Goal: Task Accomplishment & Management: Use online tool/utility

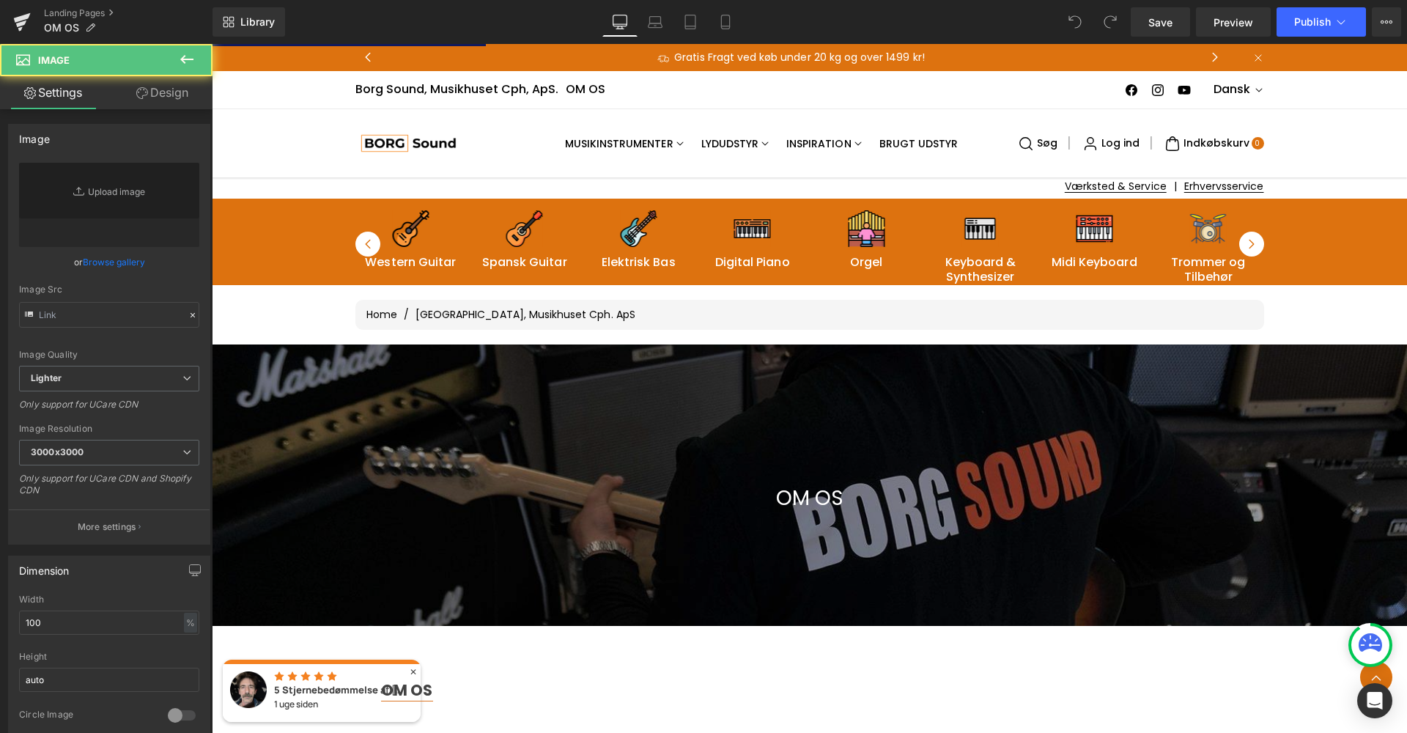
type input "[URL][DOMAIN_NAME]"
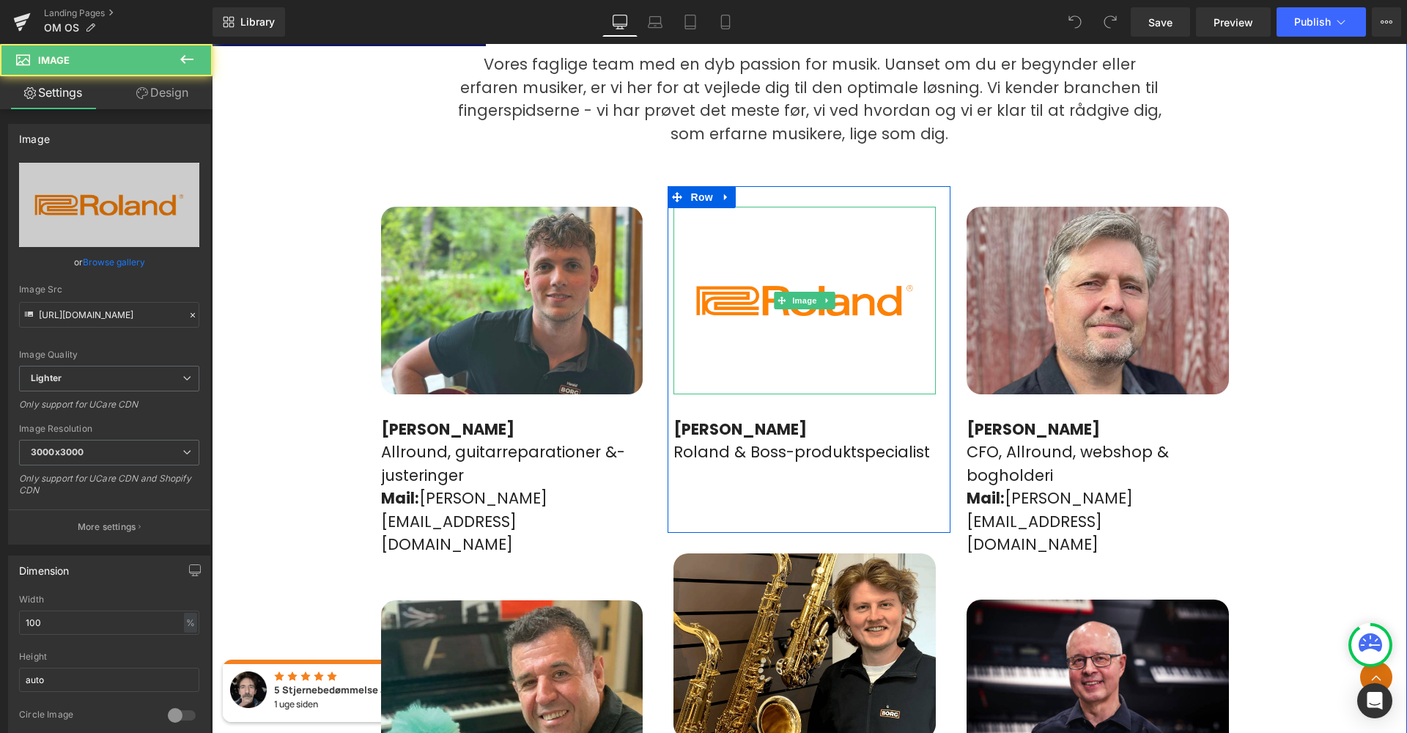
scroll to position [931, 0]
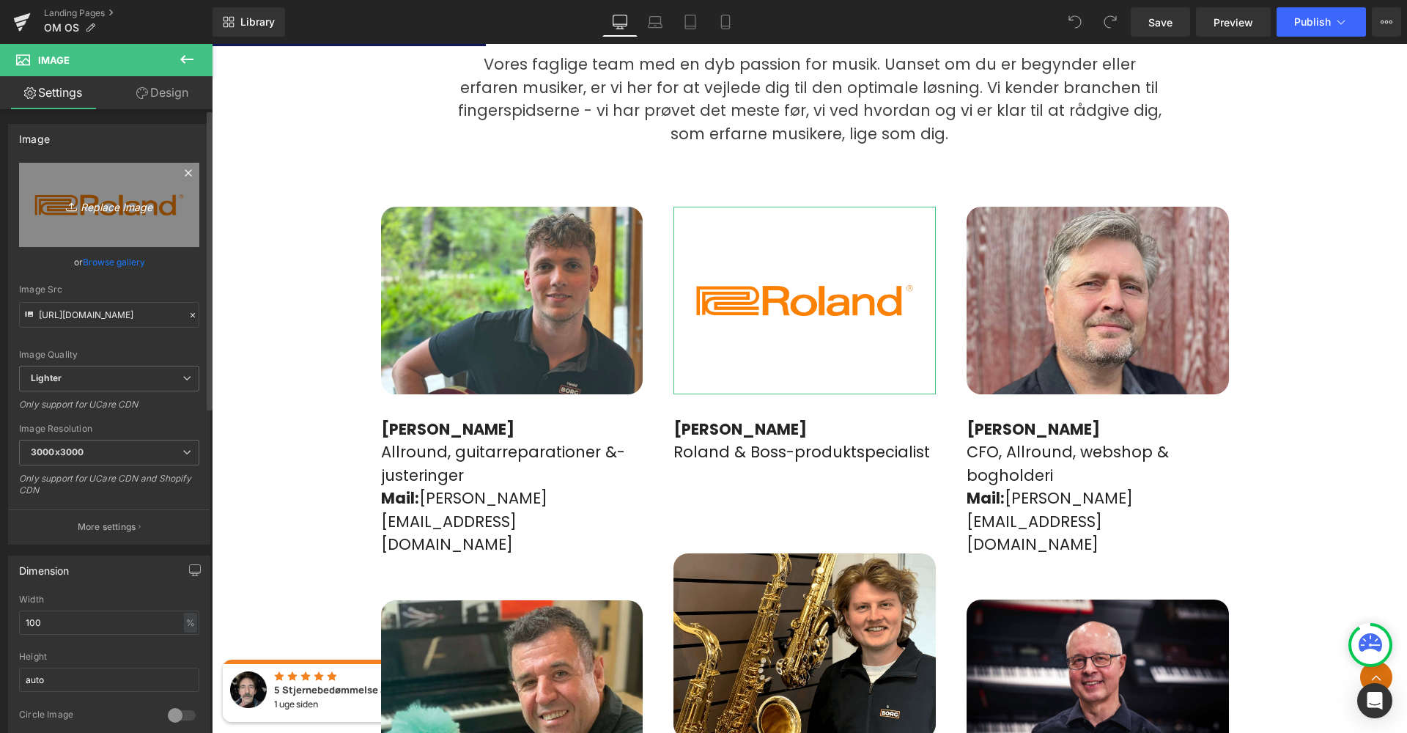
click at [106, 226] on link "Replace Image" at bounding box center [109, 205] width 180 height 84
type input "C:\fakepath\IMG_7595.jpeg"
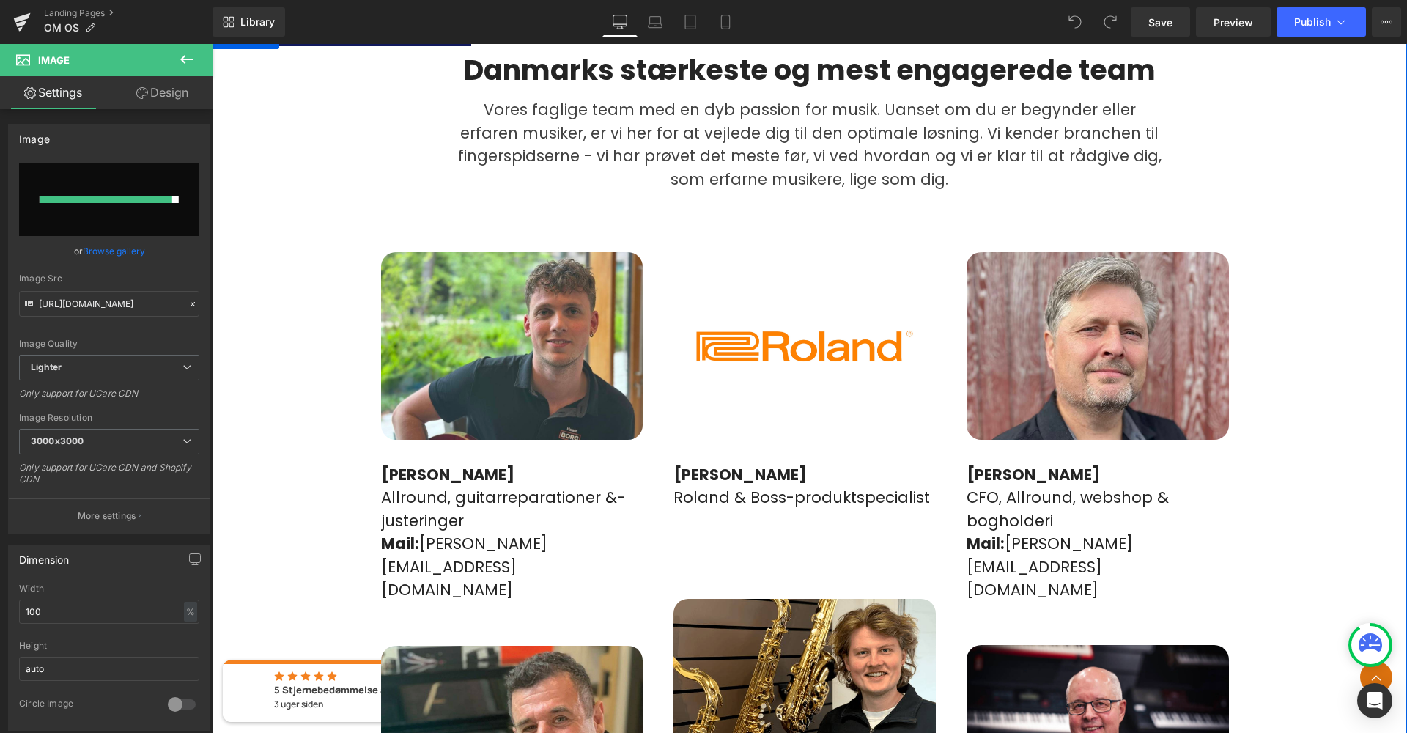
scroll to position [879, 0]
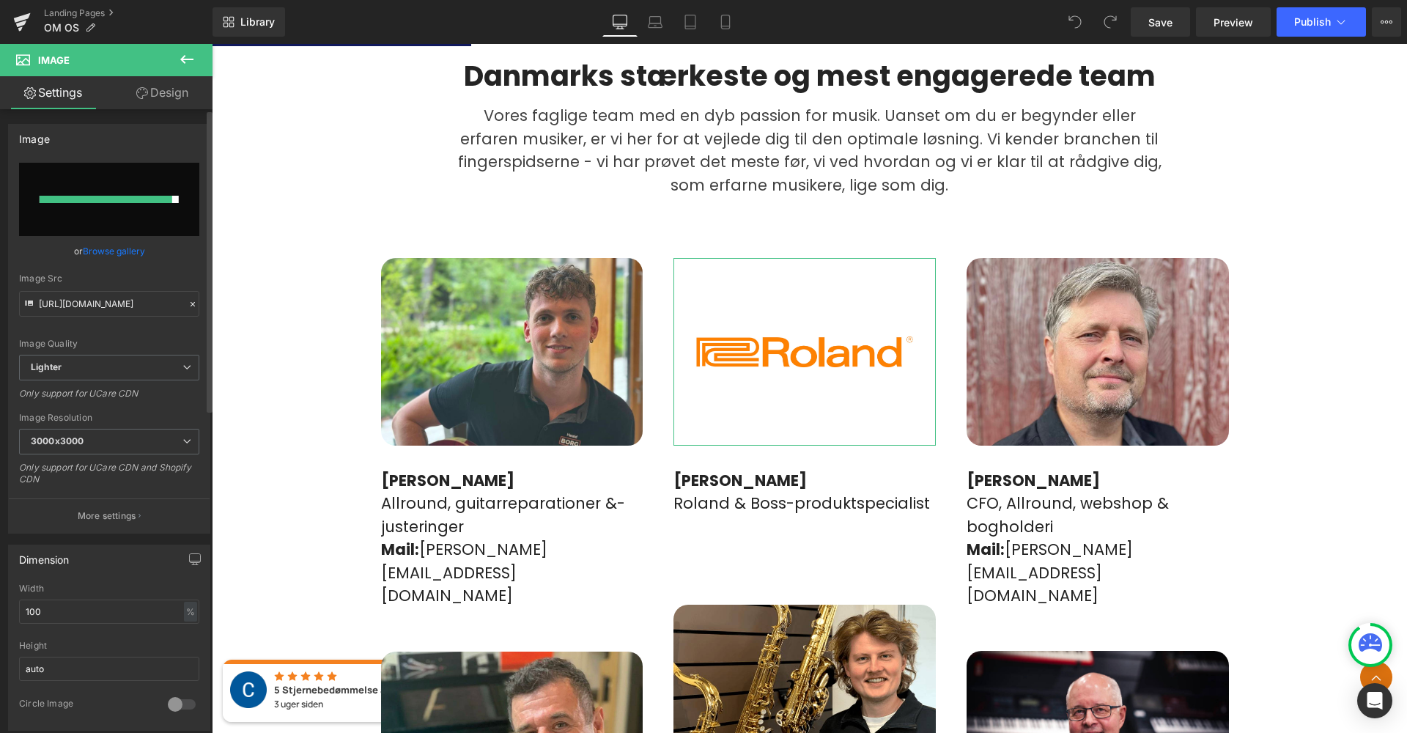
click at [108, 194] on input "file" at bounding box center [109, 199] width 180 height 73
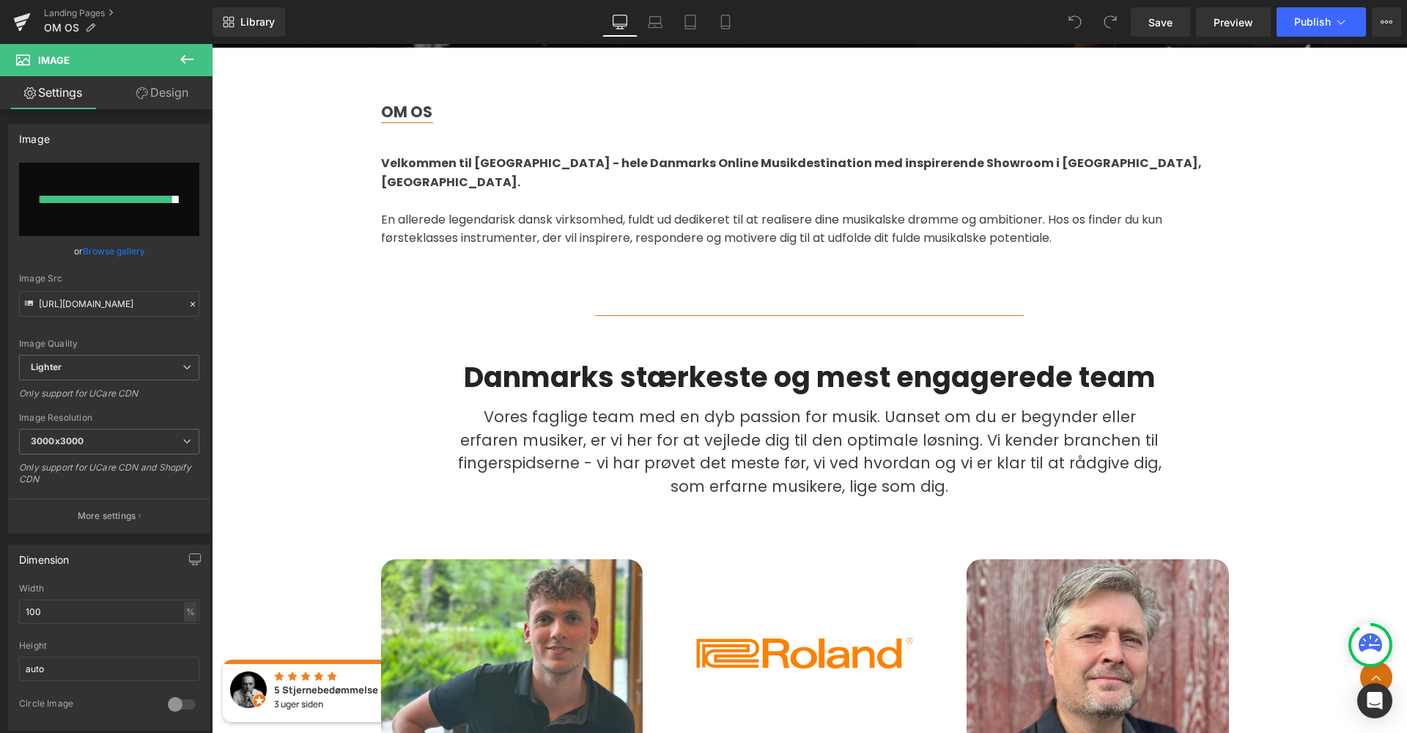
scroll to position [580, 0]
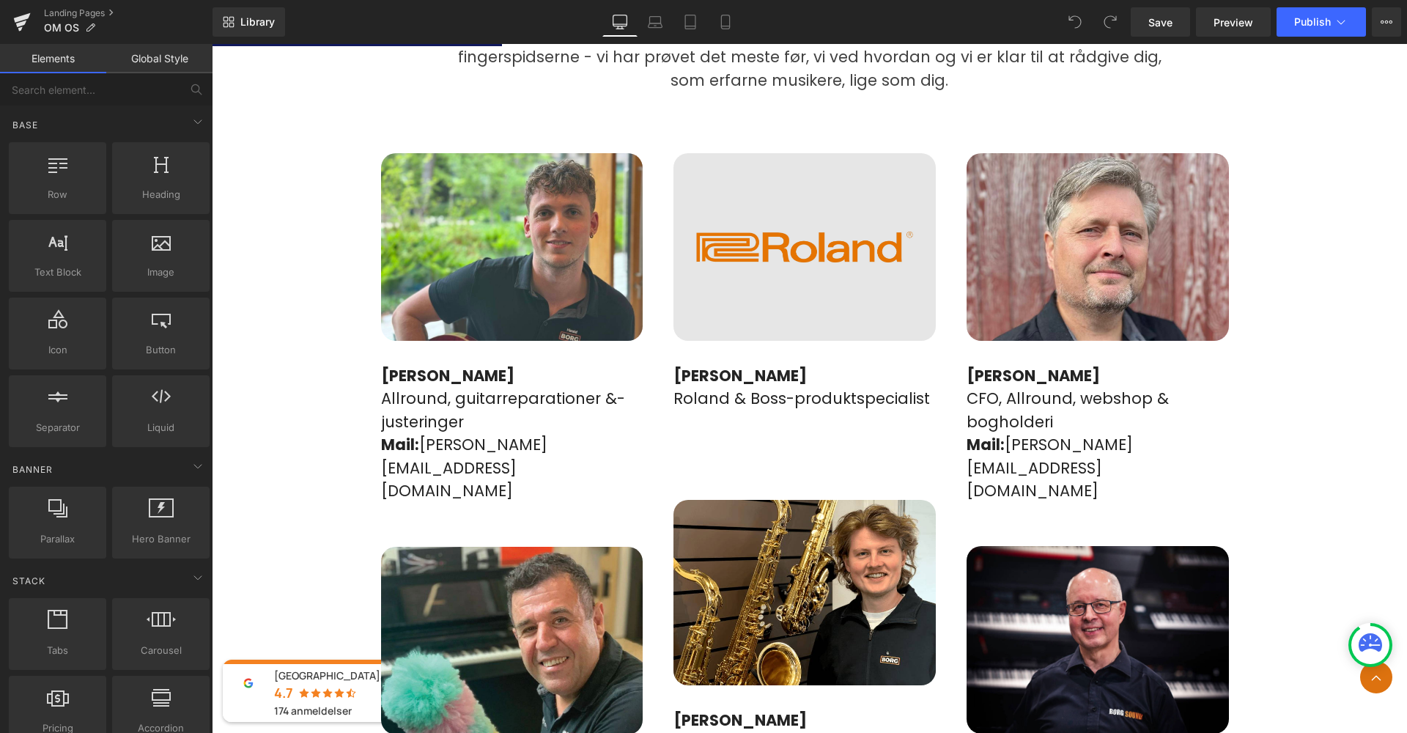
scroll to position [997, 0]
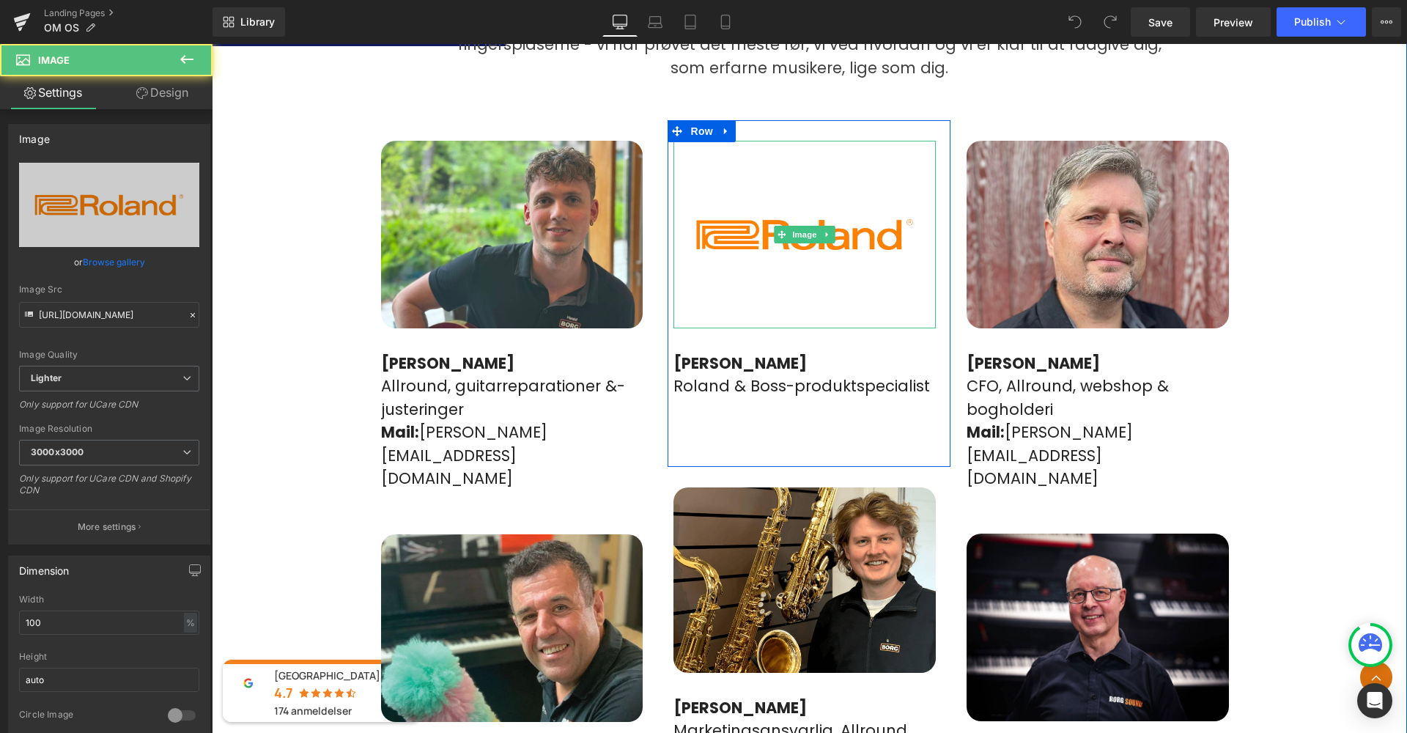
click at [794, 206] on div "Image" at bounding box center [804, 235] width 262 height 188
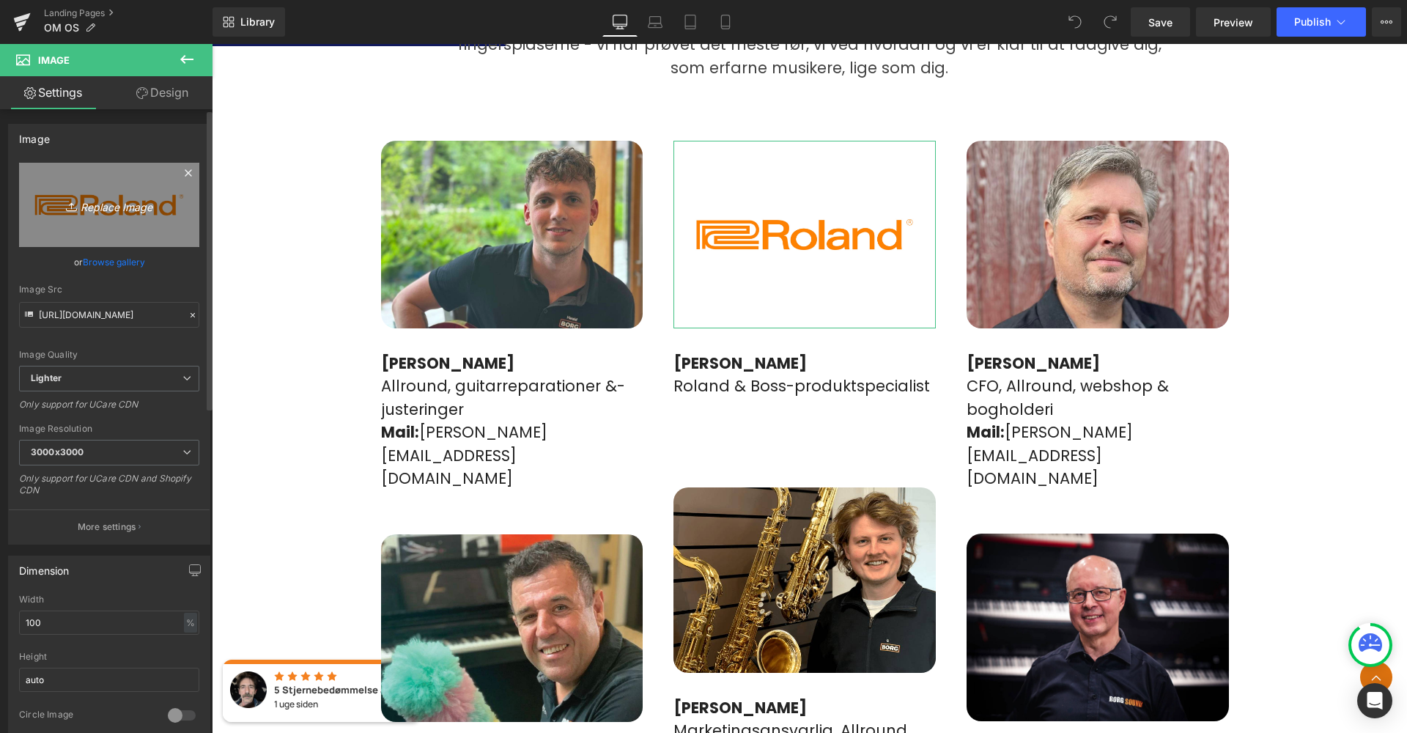
click at [132, 215] on link "Replace Image" at bounding box center [109, 205] width 180 height 84
type input "C:\fakepath\IMG_7595.jpeg"
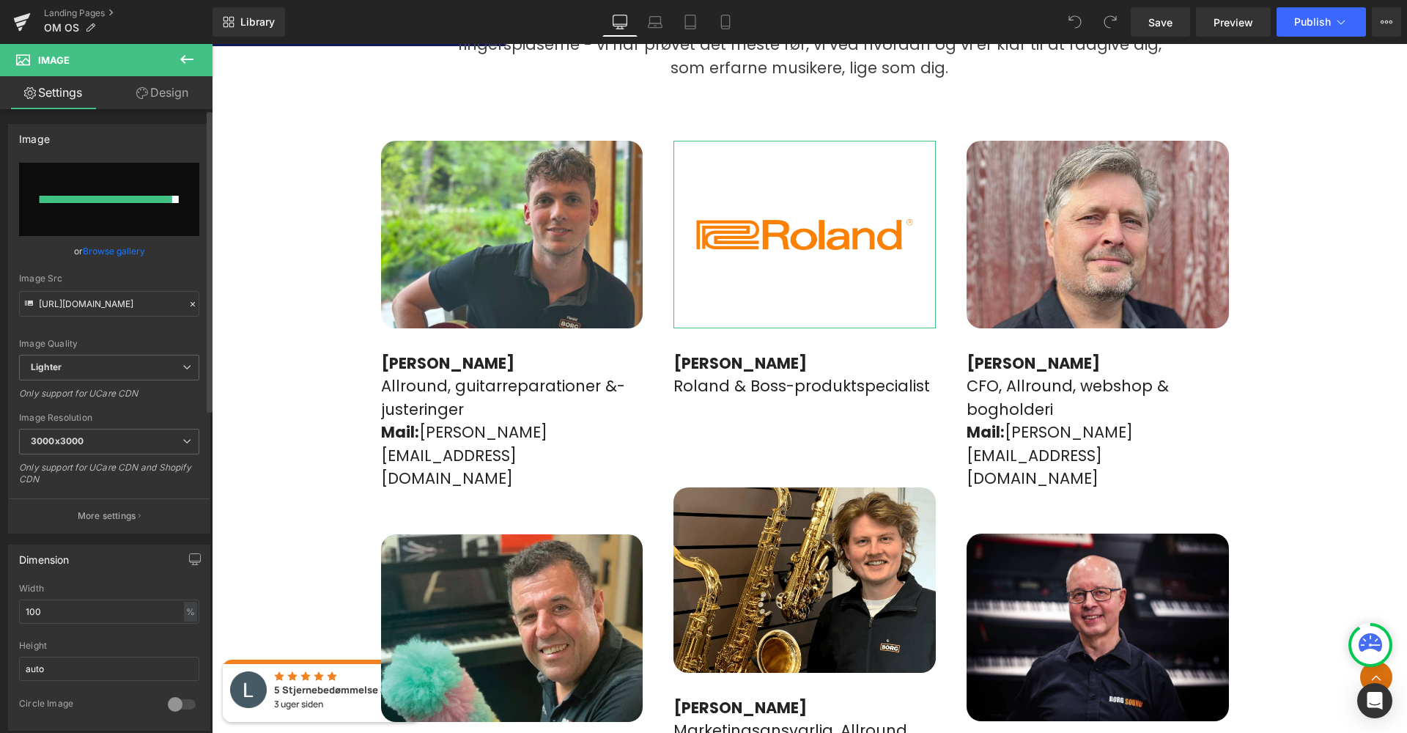
drag, startPoint x: 141, startPoint y: 192, endPoint x: 147, endPoint y: 263, distance: 71.3
click at [146, 262] on div "https://ucarecdn.com/3ffe1e35-55ab-4de4-9db0-a2667152da28/-/format/auto/-/previ…" at bounding box center [109, 348] width 201 height 370
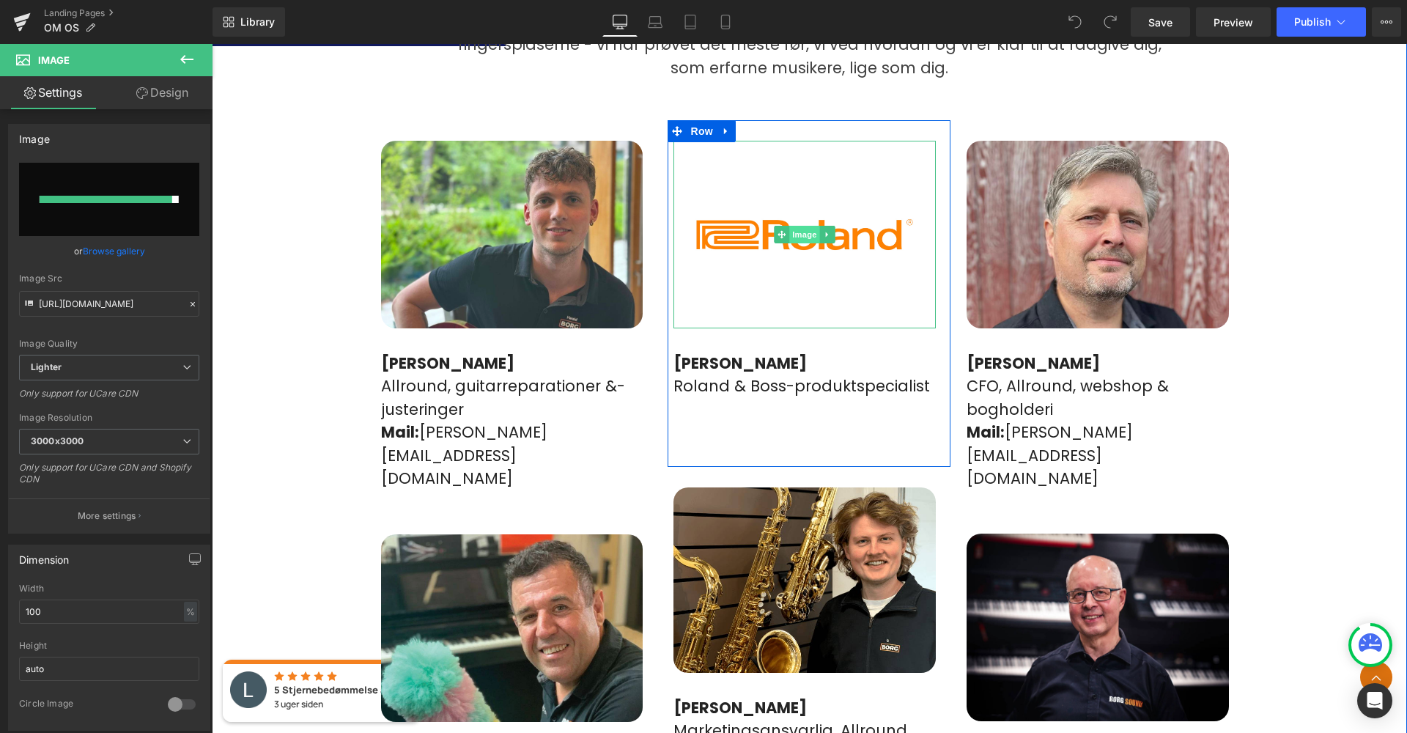
click at [799, 226] on span "Image" at bounding box center [805, 235] width 31 height 18
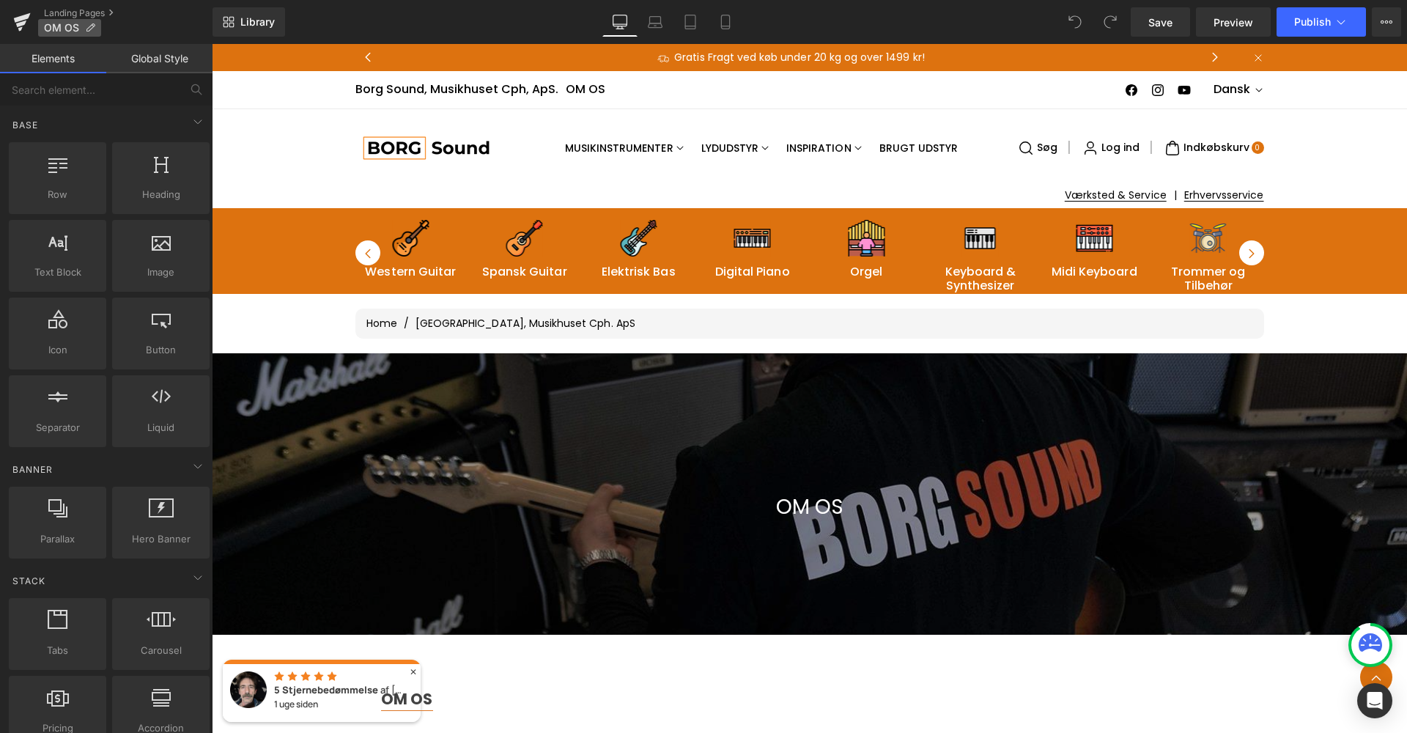
click at [74, 24] on span "OM OS" at bounding box center [61, 28] width 35 height 12
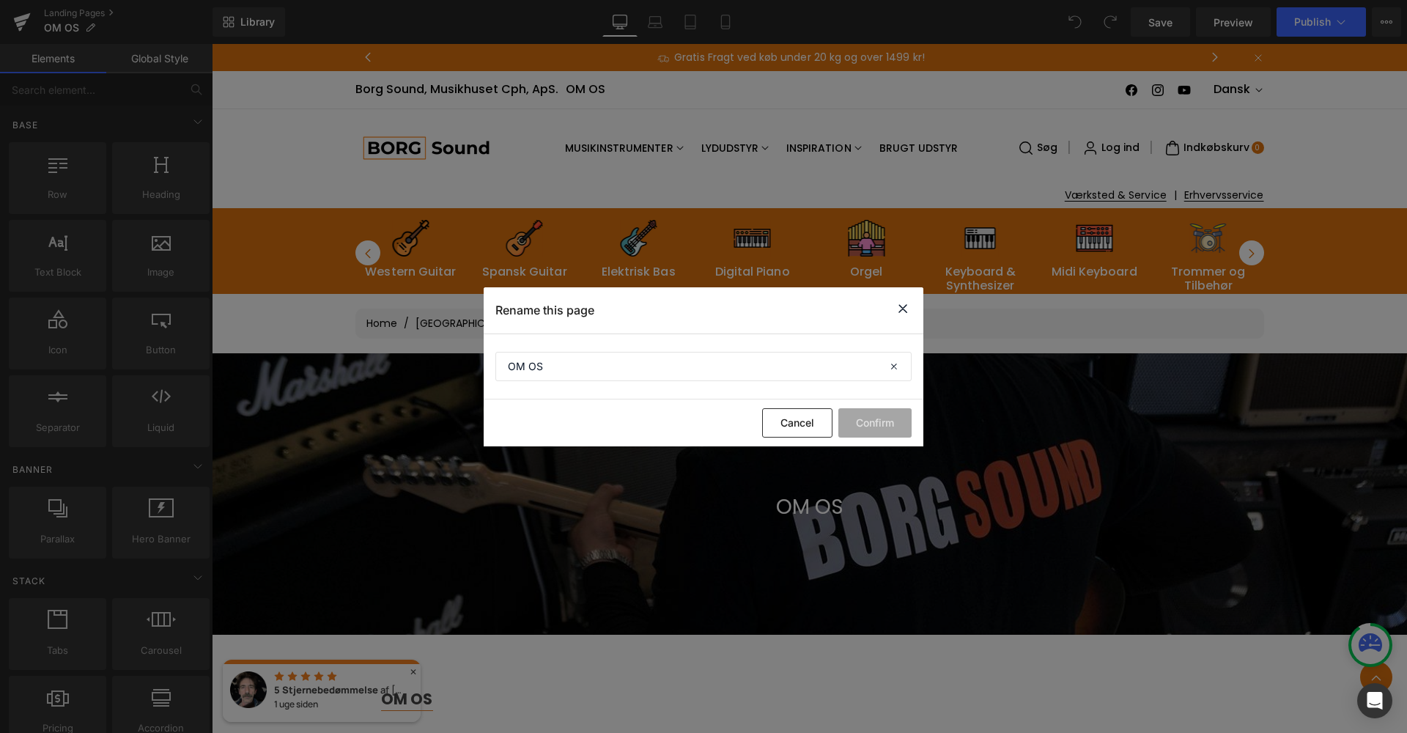
click at [905, 309] on icon at bounding box center [903, 309] width 18 height 18
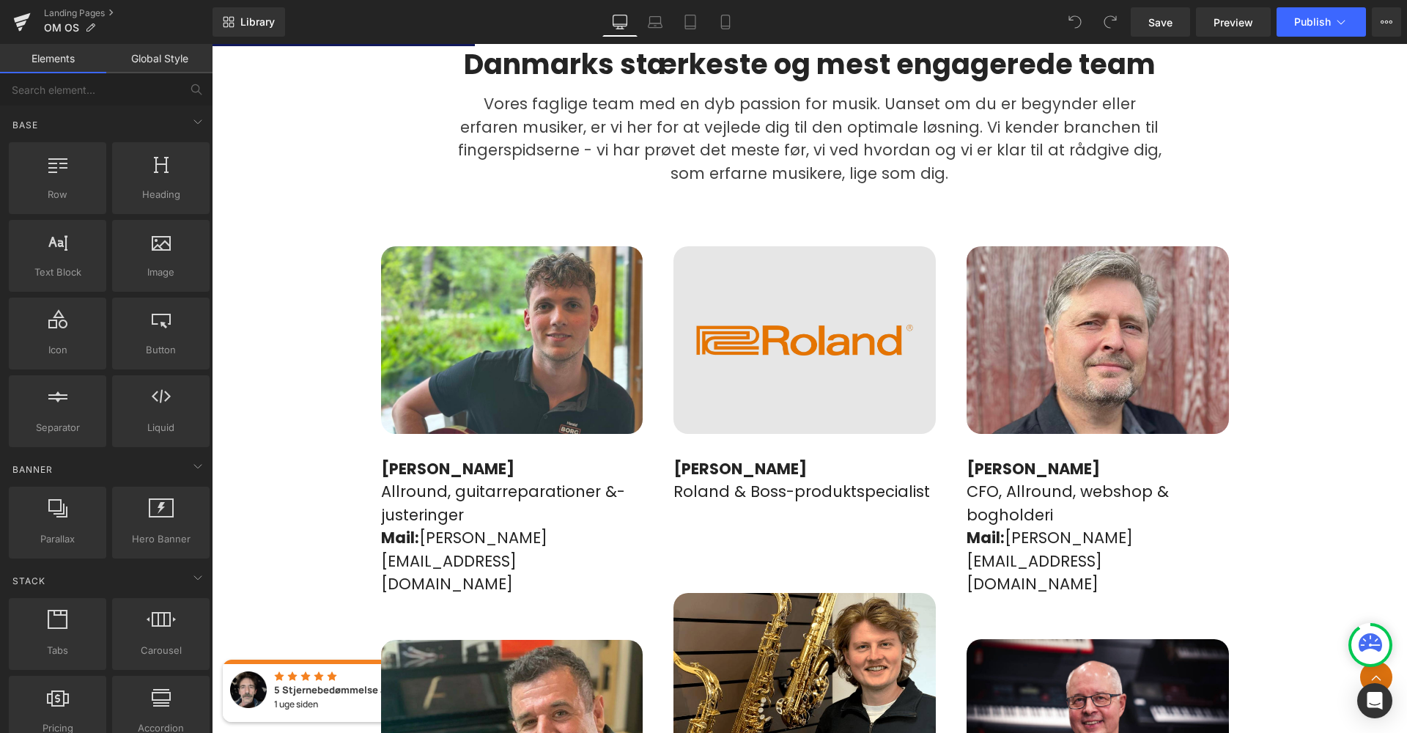
scroll to position [892, 0]
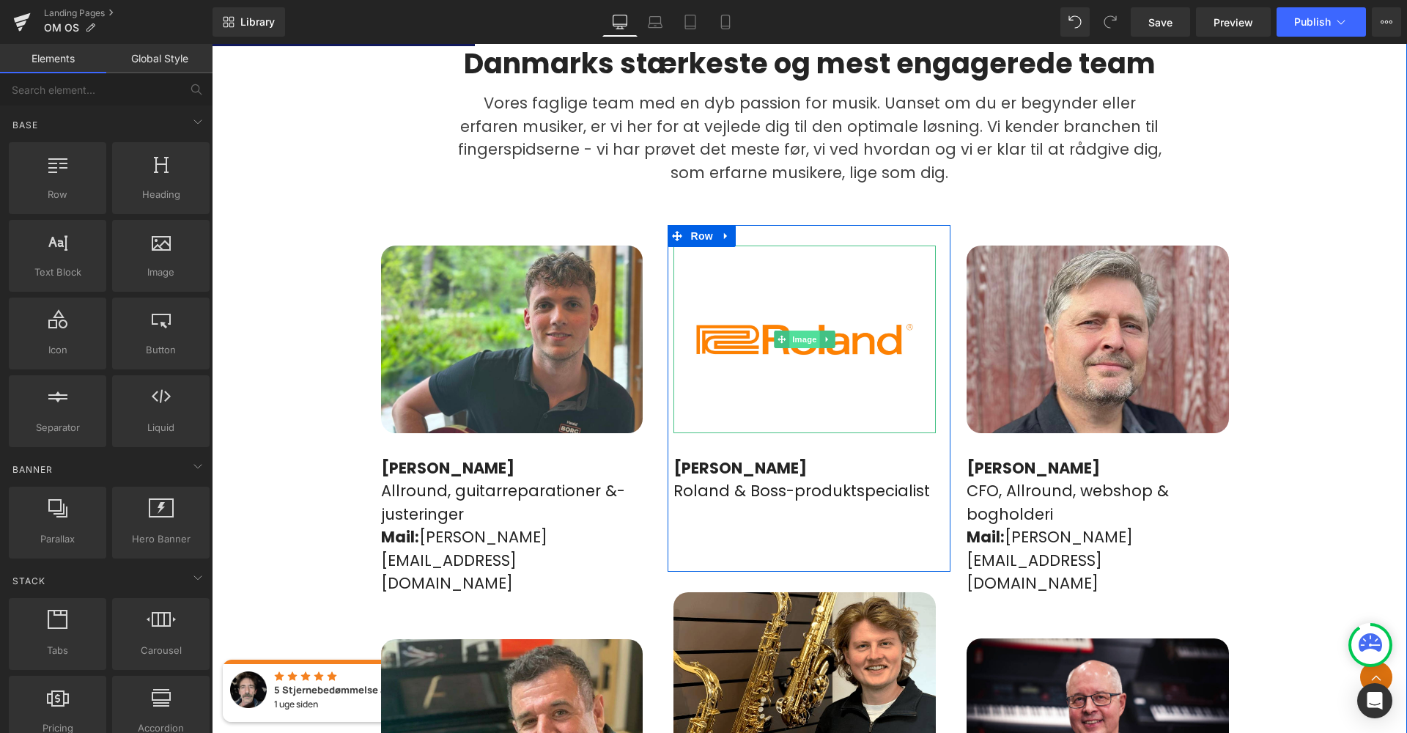
click at [816, 330] on span "Image" at bounding box center [805, 339] width 31 height 18
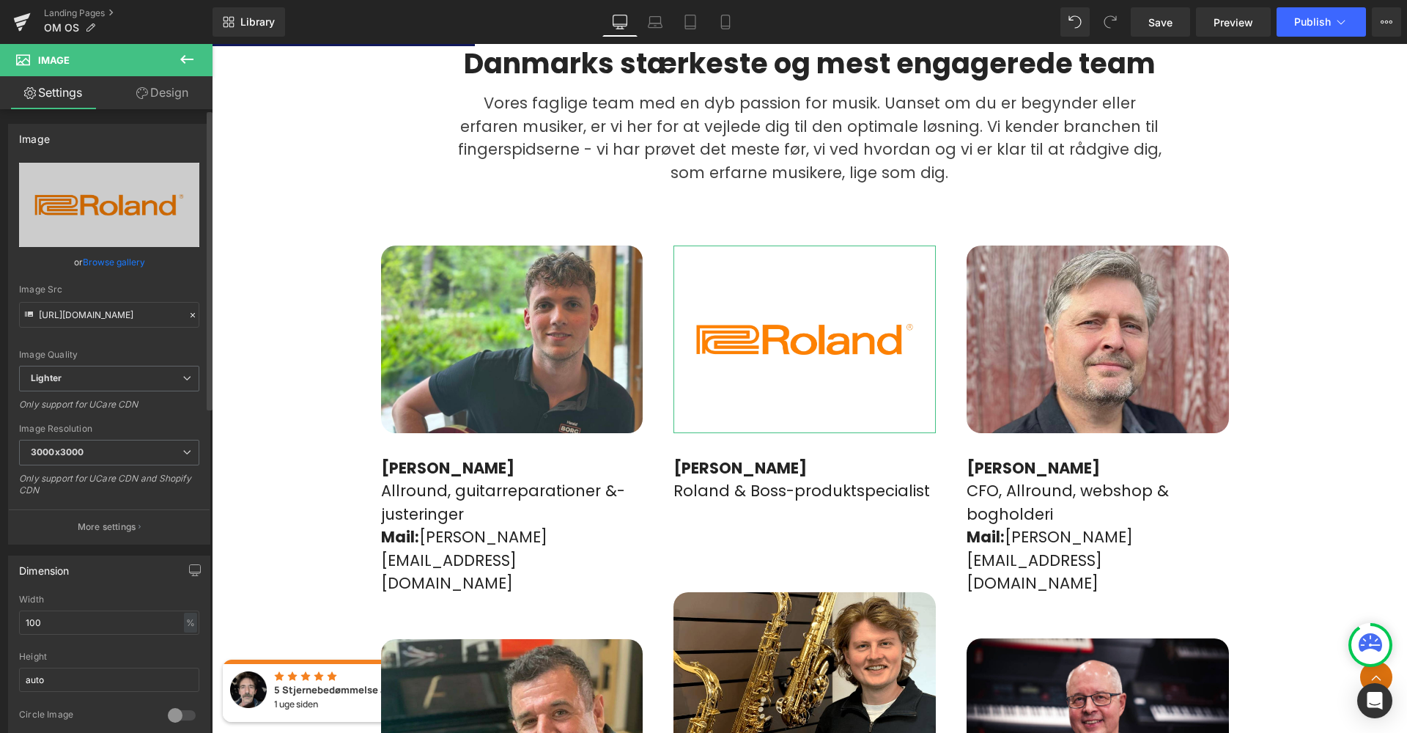
click at [108, 265] on link "Browse gallery" at bounding box center [114, 262] width 62 height 26
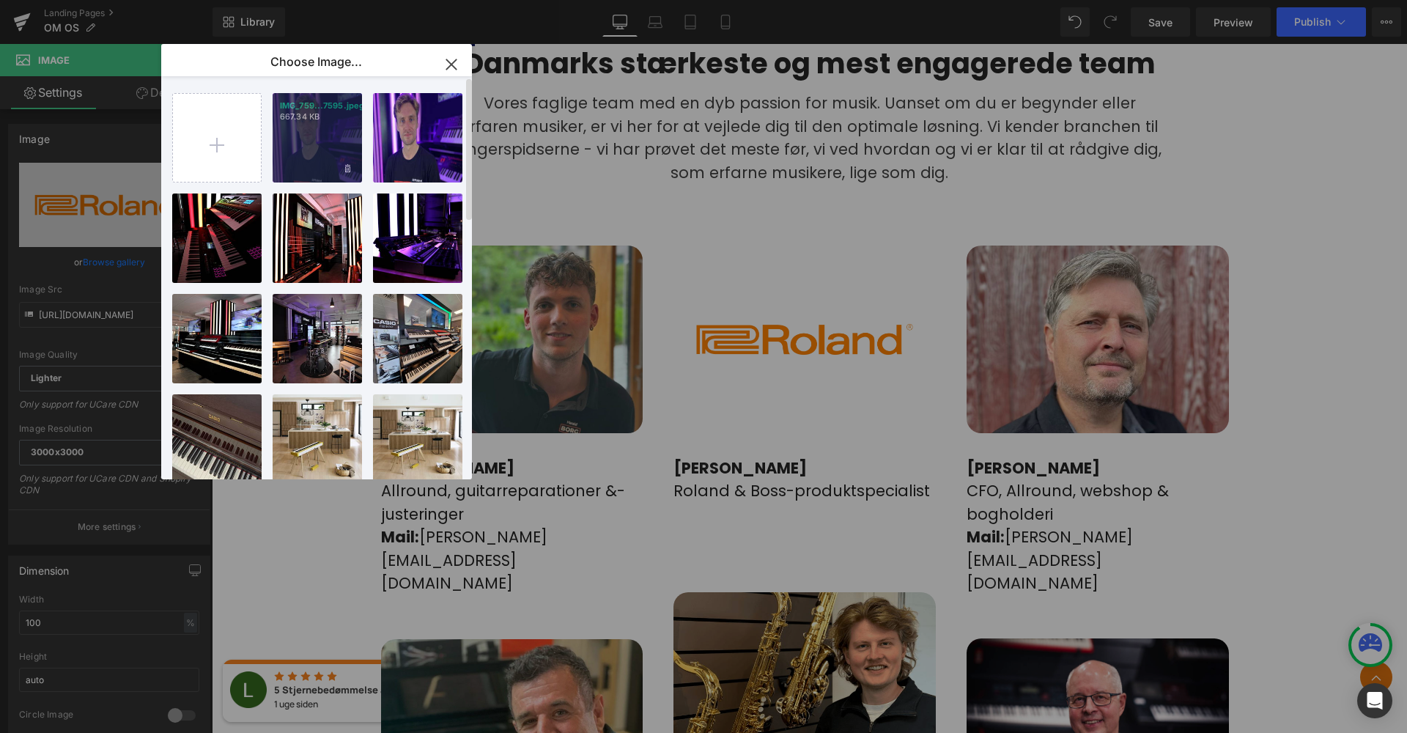
click at [342, 136] on div "IMG_759...7595.jpeg 667.34 KB" at bounding box center [317, 137] width 89 height 89
type input "https://ucarecdn.com/decc3294-66f6-4e54-a66c-1f6f4a912882/-/format/auto/-/previ…"
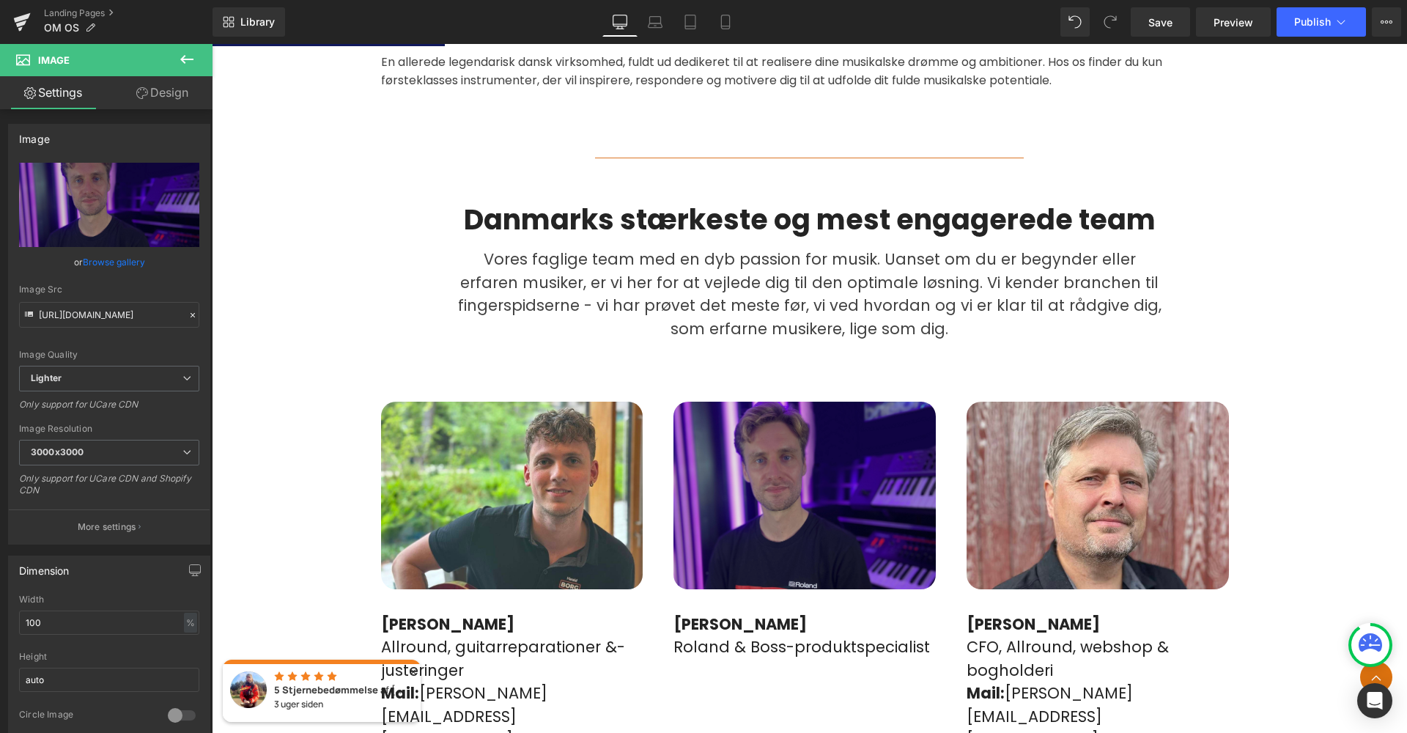
scroll to position [795, 0]
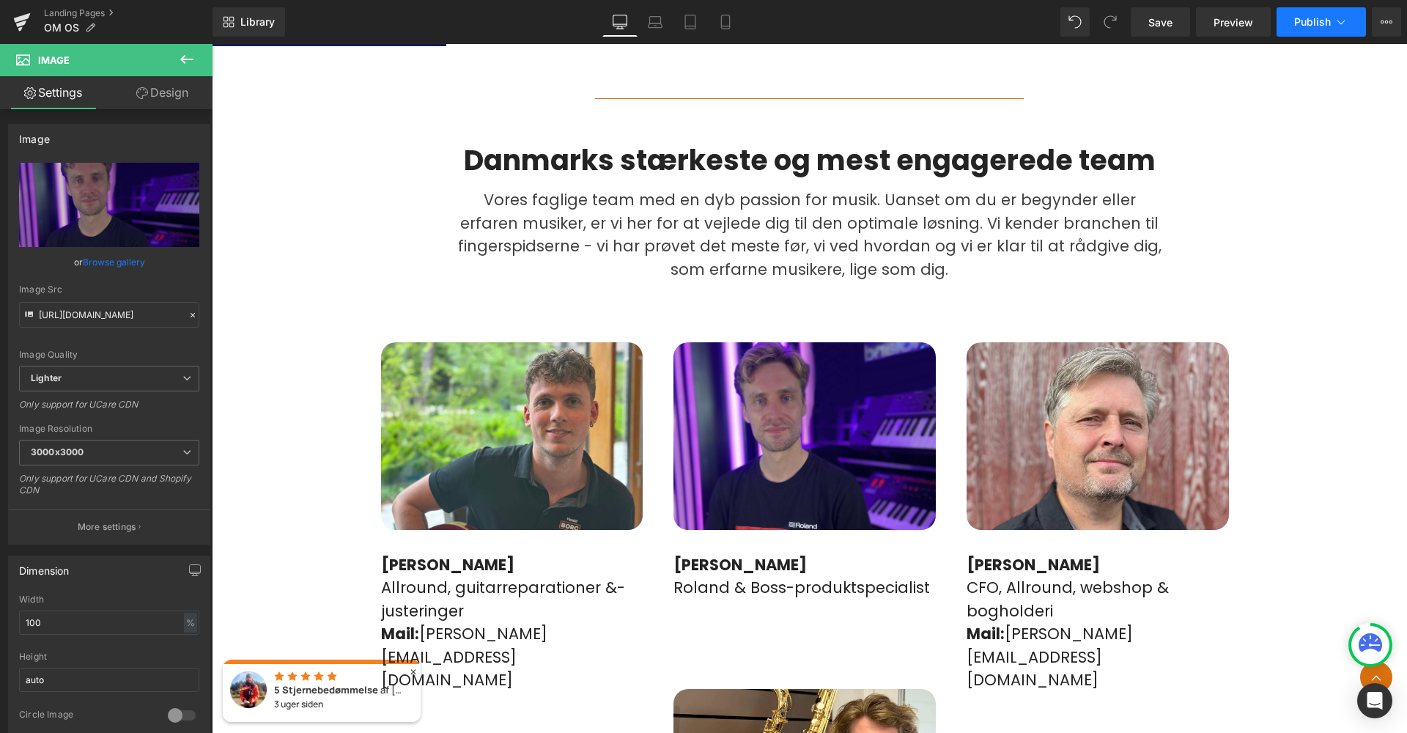
click at [1347, 29] on icon at bounding box center [1341, 22] width 15 height 15
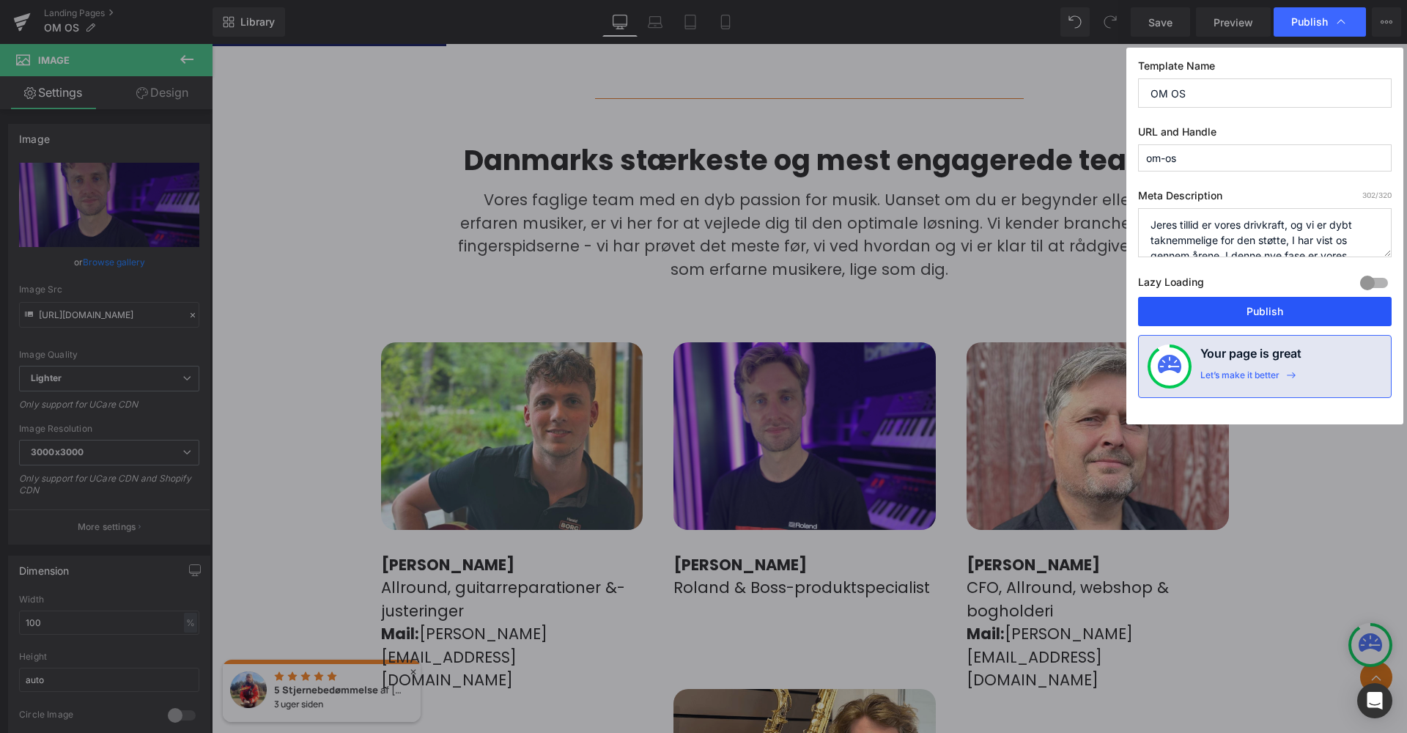
click at [1304, 311] on button "Publish" at bounding box center [1265, 311] width 254 height 29
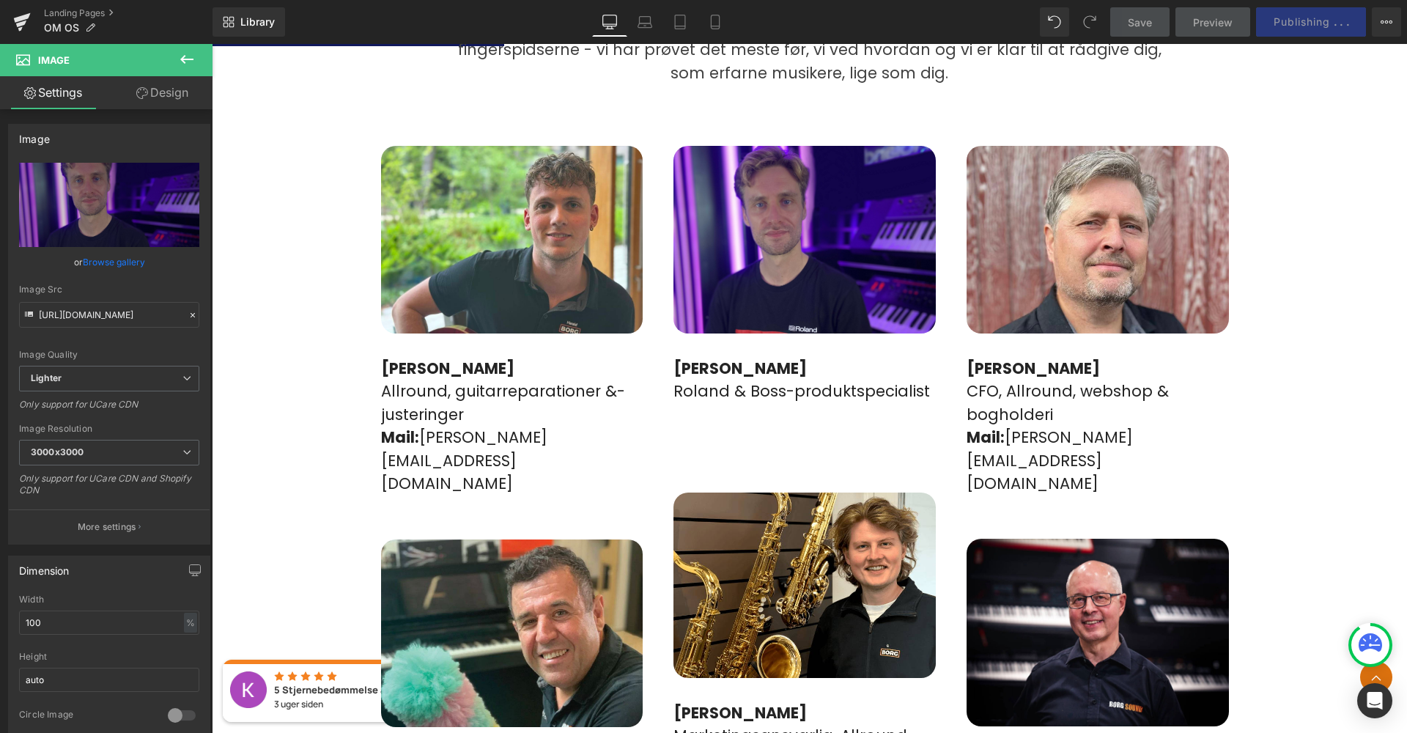
scroll to position [994, 0]
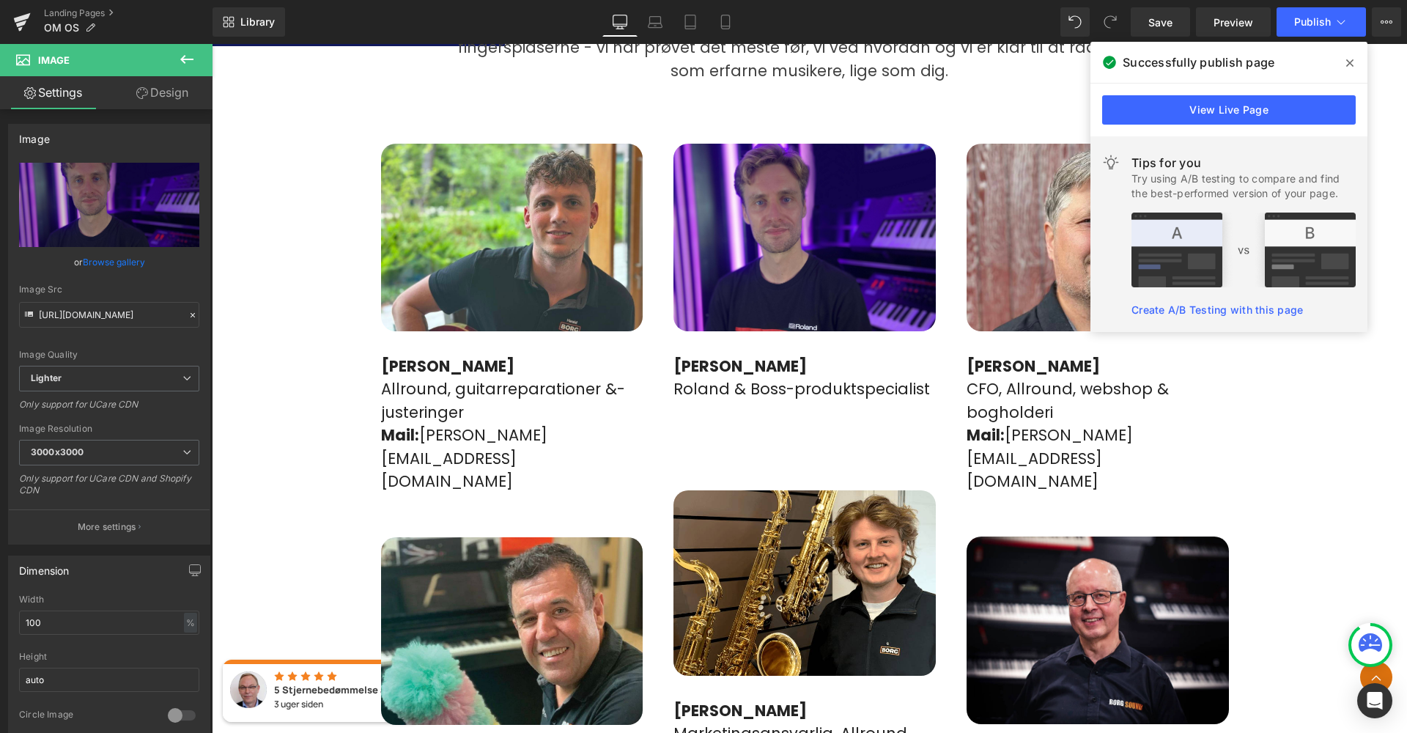
click at [1348, 70] on span at bounding box center [1349, 62] width 23 height 23
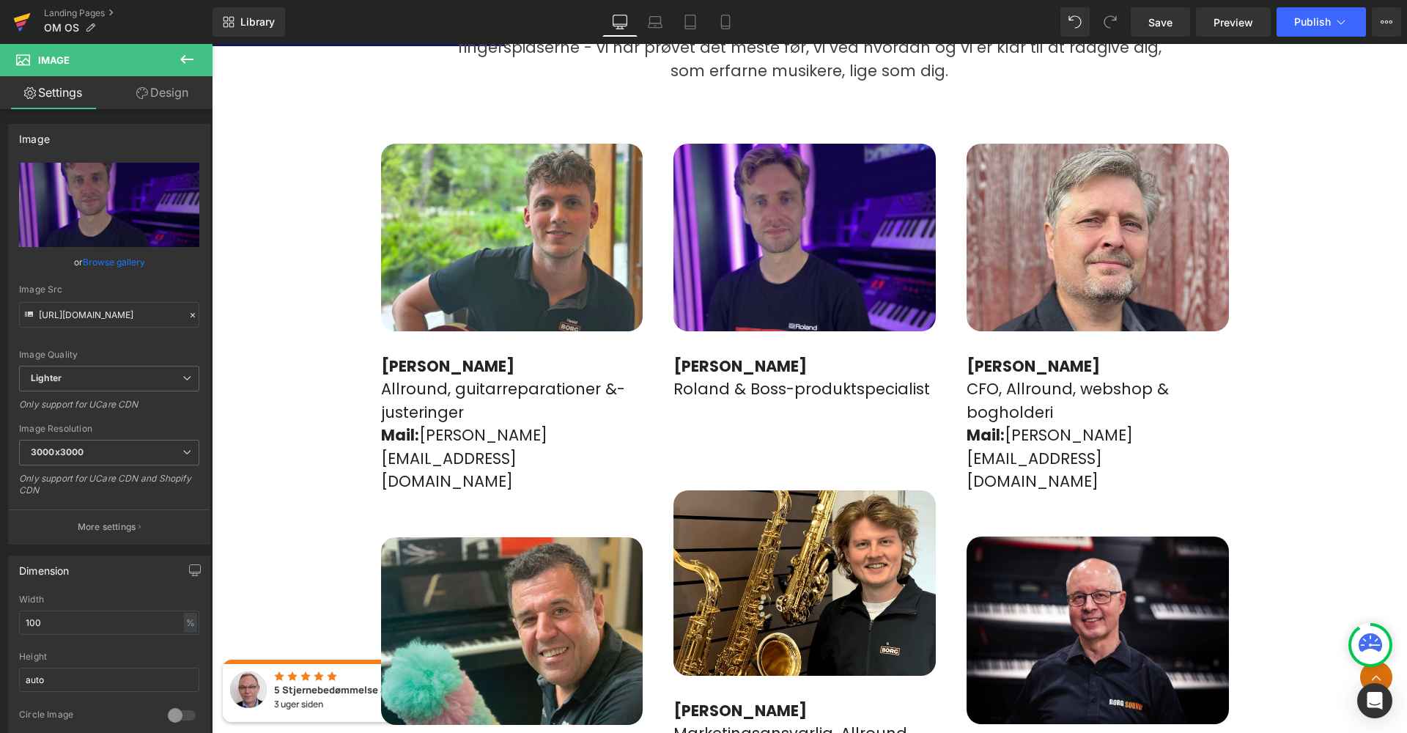
click at [32, 15] on link at bounding box center [22, 22] width 44 height 44
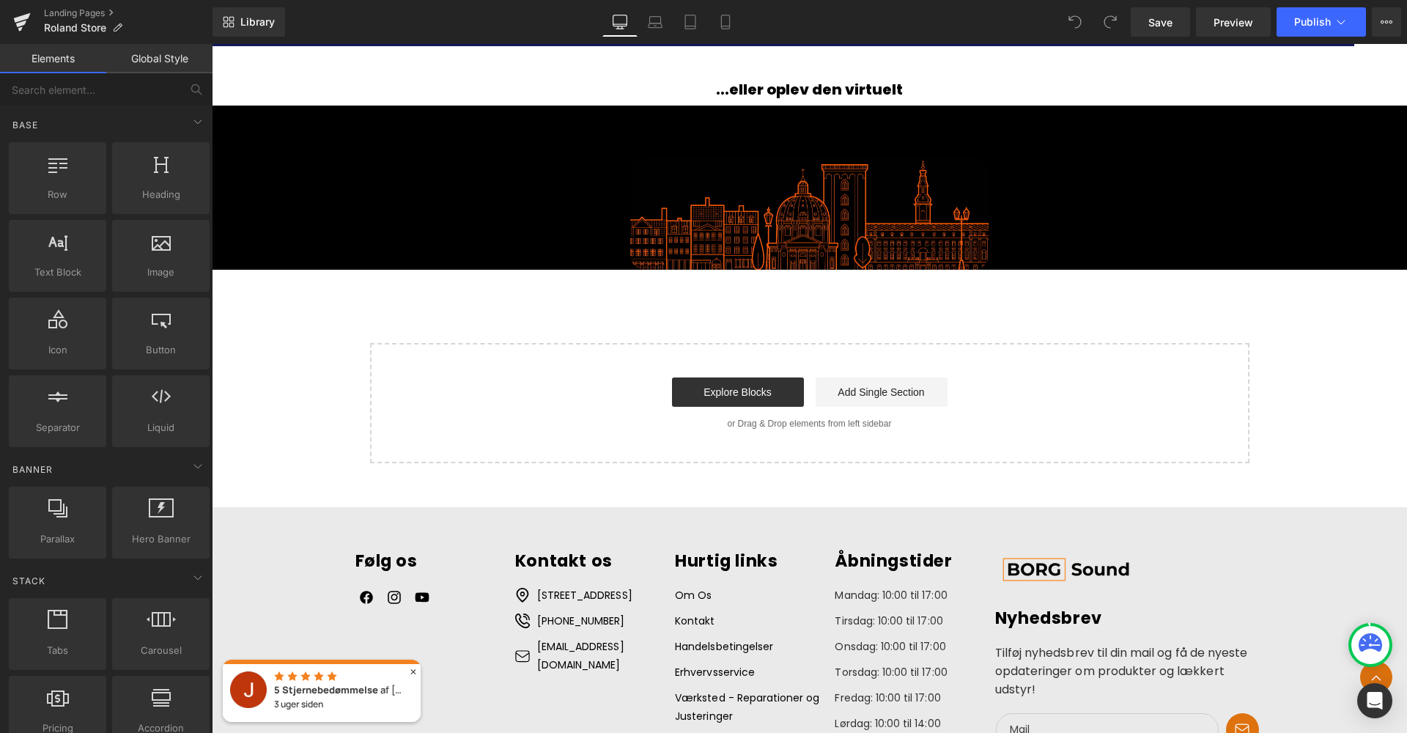
scroll to position [2527, 0]
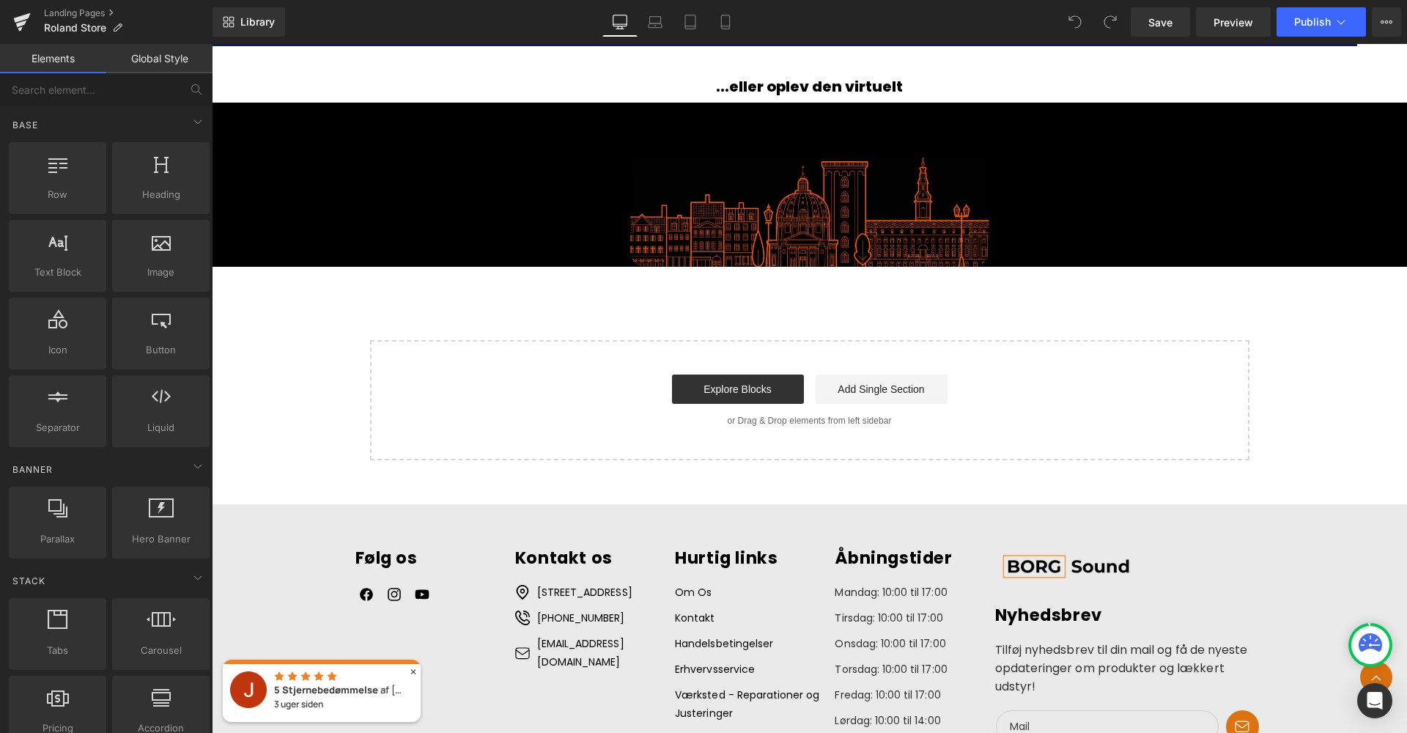
click at [413, 668] on button "✕" at bounding box center [413, 672] width 7 height 10
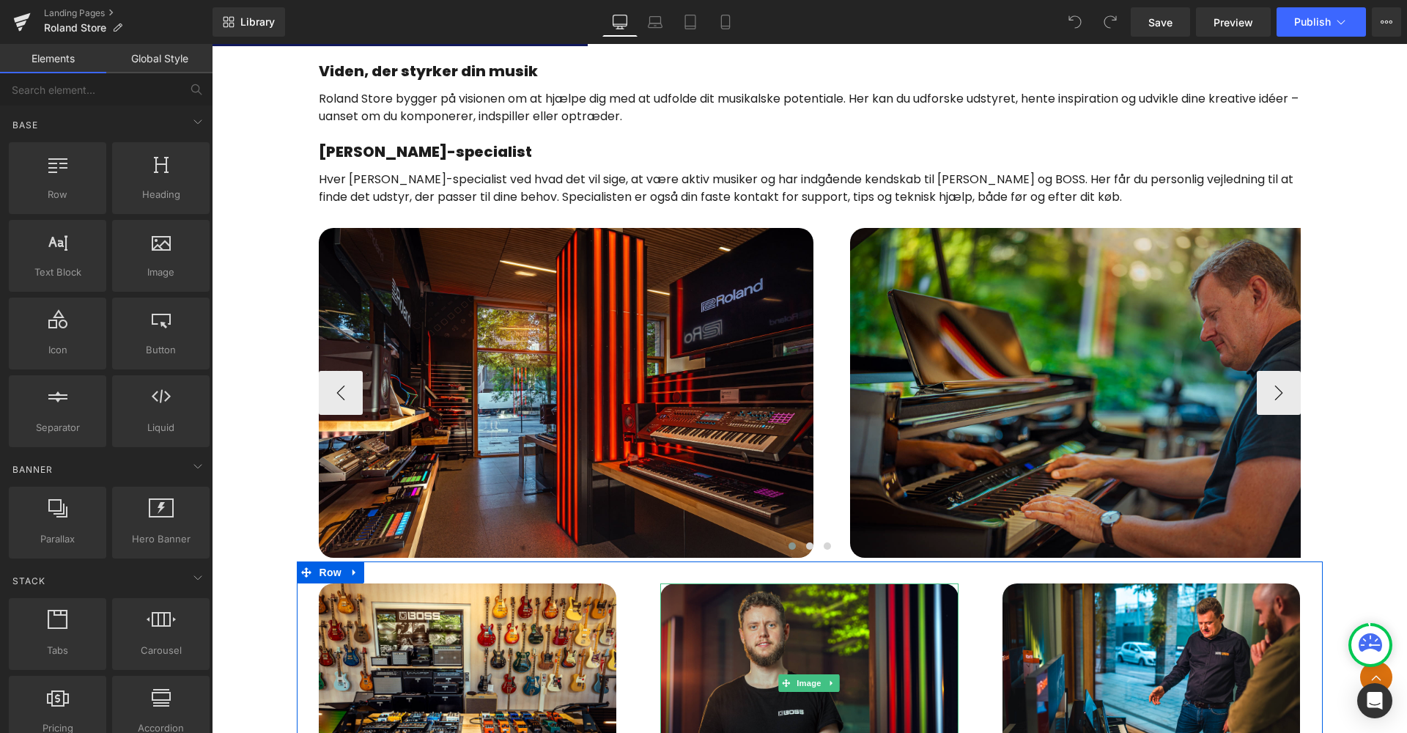
scroll to position [830, 0]
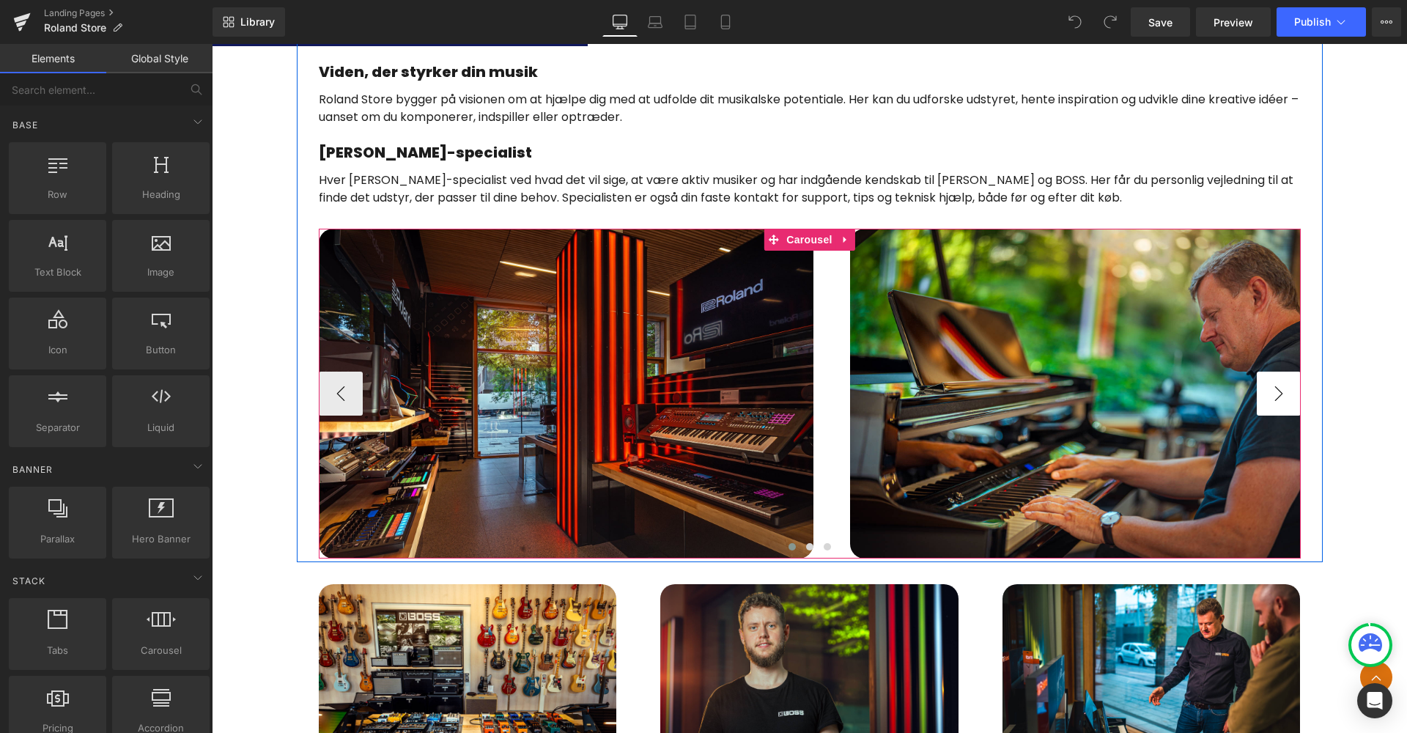
click at [1282, 394] on button "›" at bounding box center [1279, 394] width 44 height 44
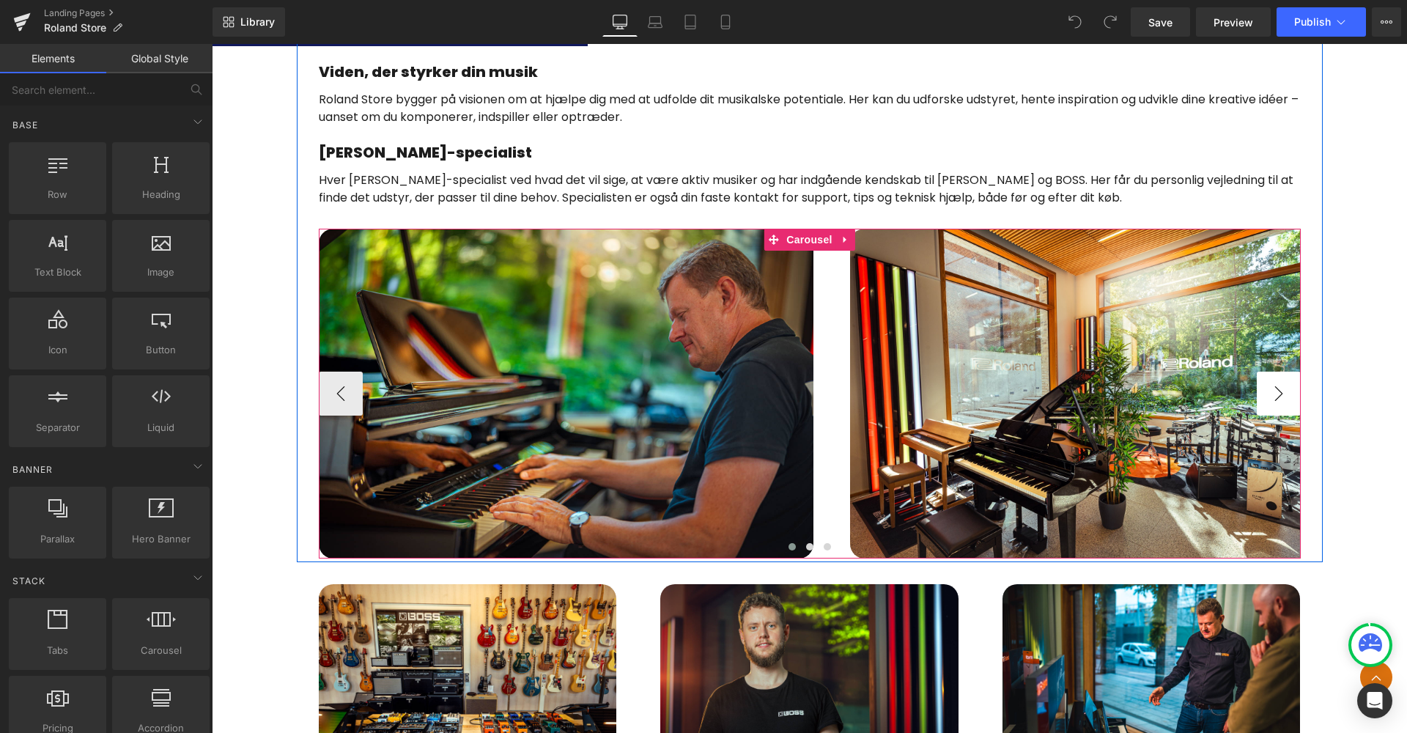
click at [1280, 392] on button "›" at bounding box center [1279, 394] width 44 height 44
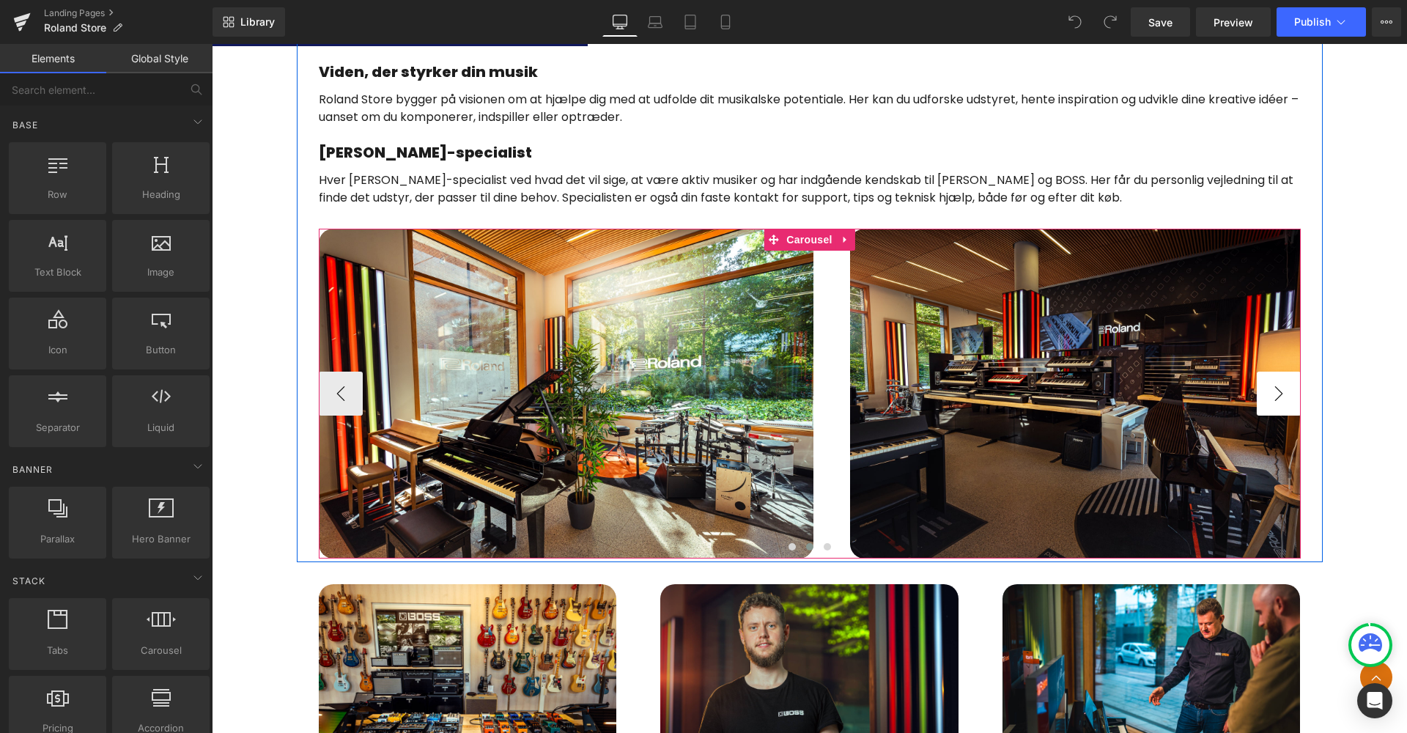
click at [1280, 392] on button "›" at bounding box center [1279, 394] width 44 height 44
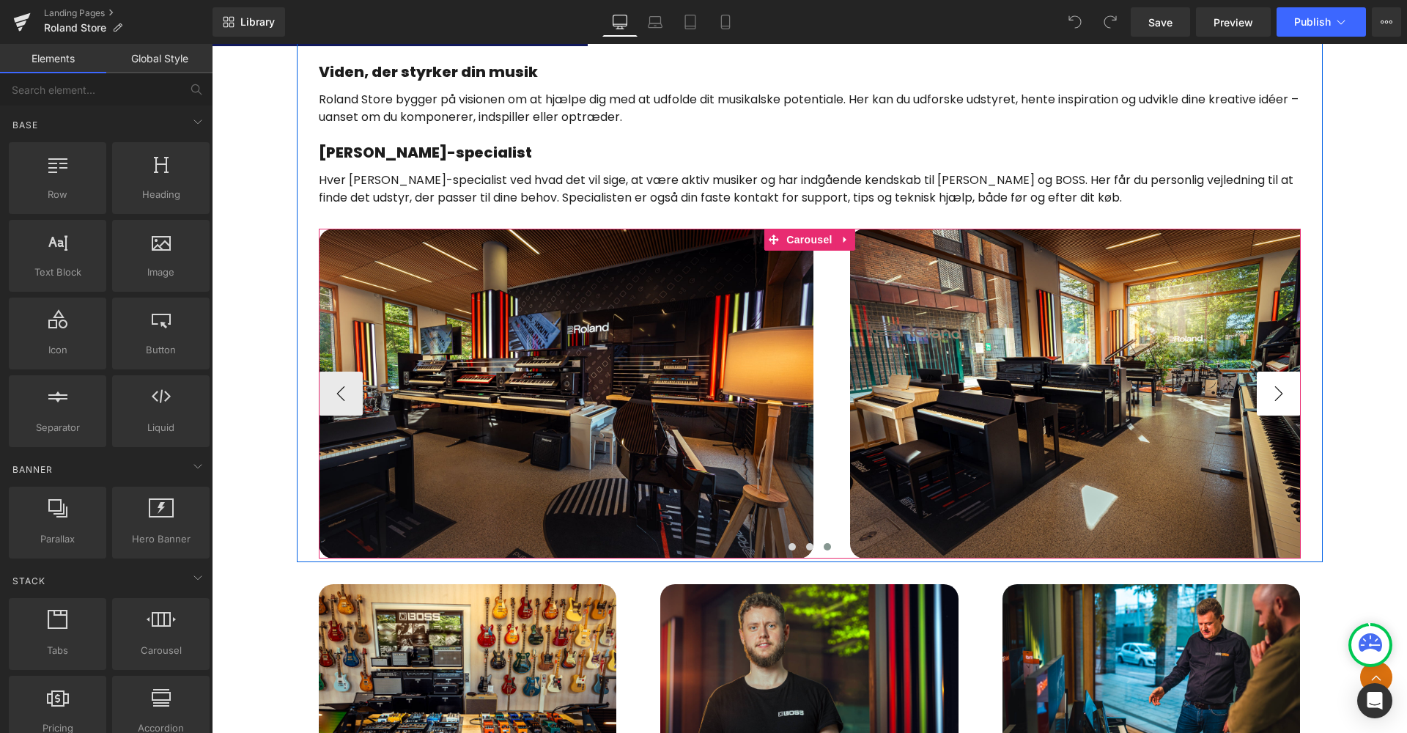
click at [1279, 394] on button "›" at bounding box center [1279, 394] width 44 height 44
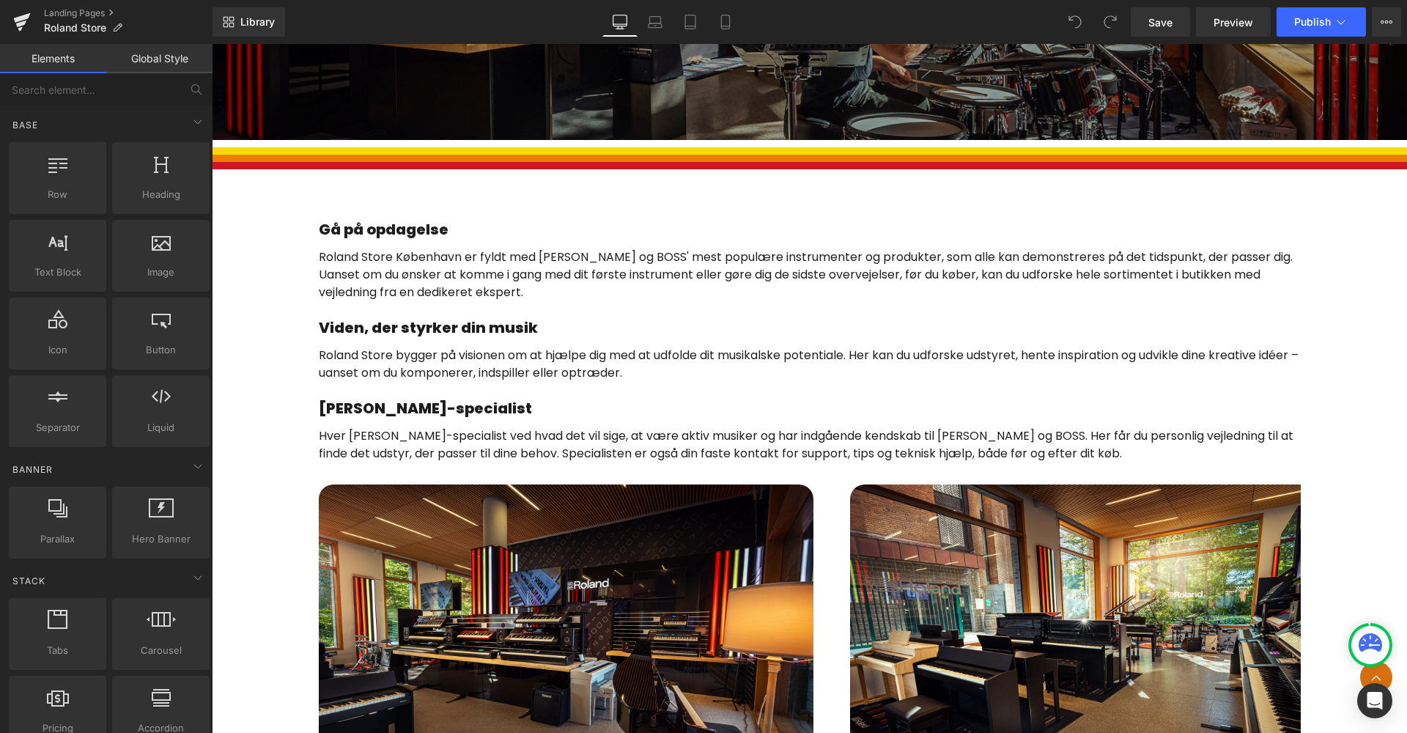
scroll to position [786, 0]
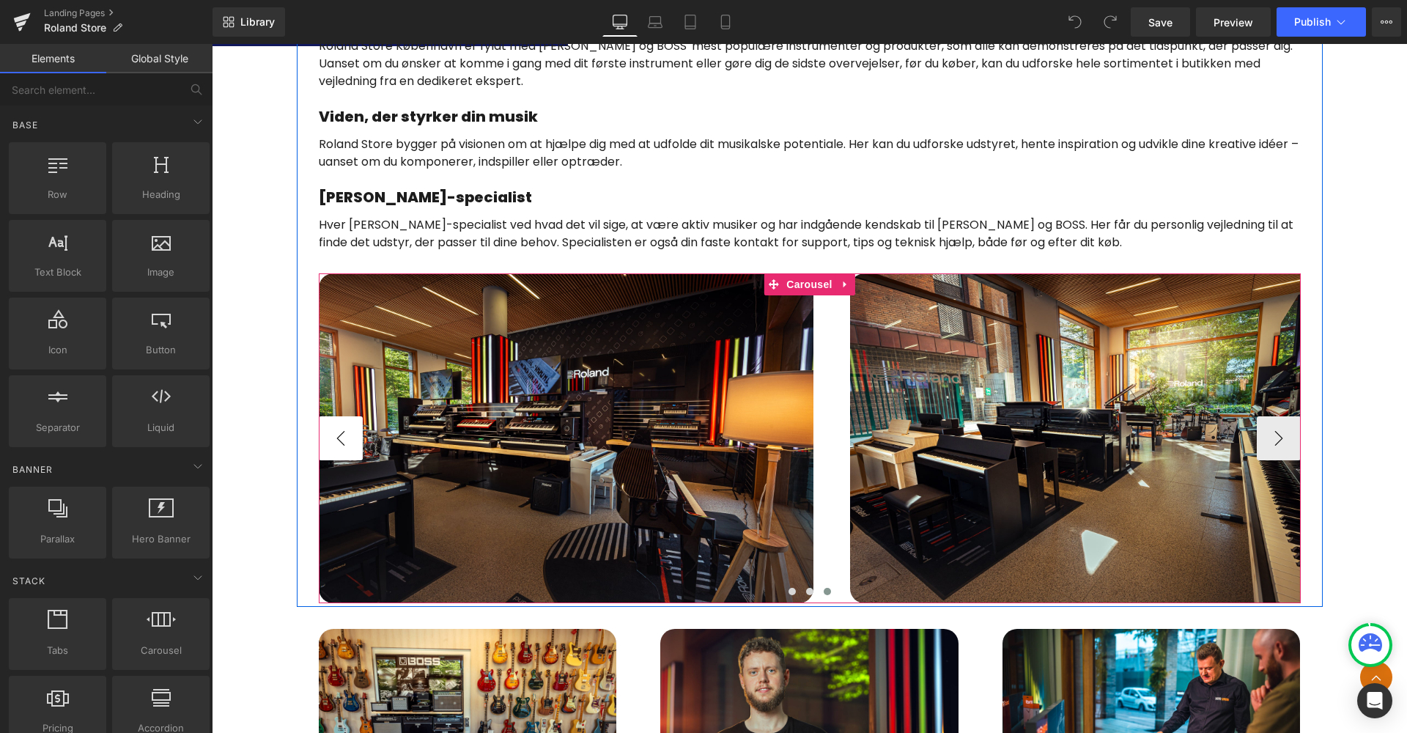
click at [337, 448] on button "‹" at bounding box center [341, 438] width 44 height 44
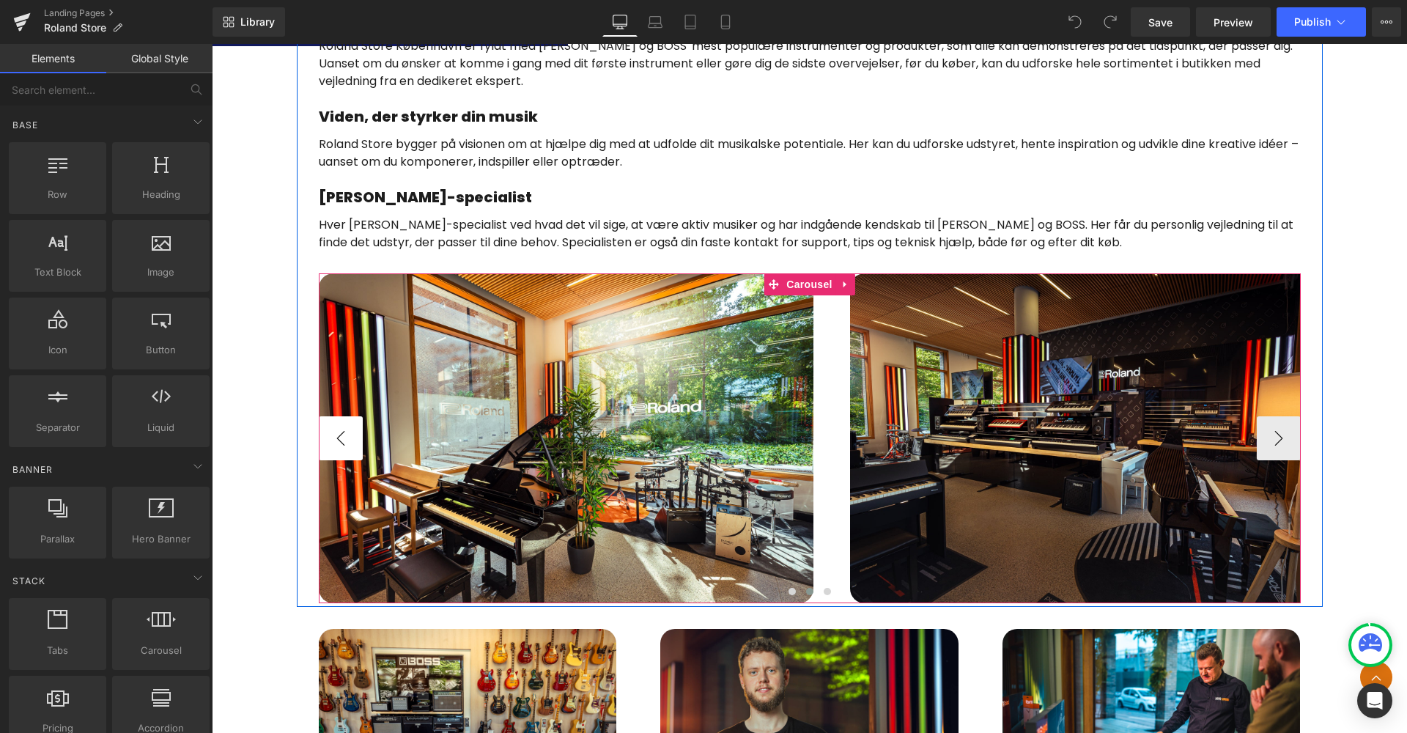
click at [337, 448] on button "‹" at bounding box center [341, 438] width 44 height 44
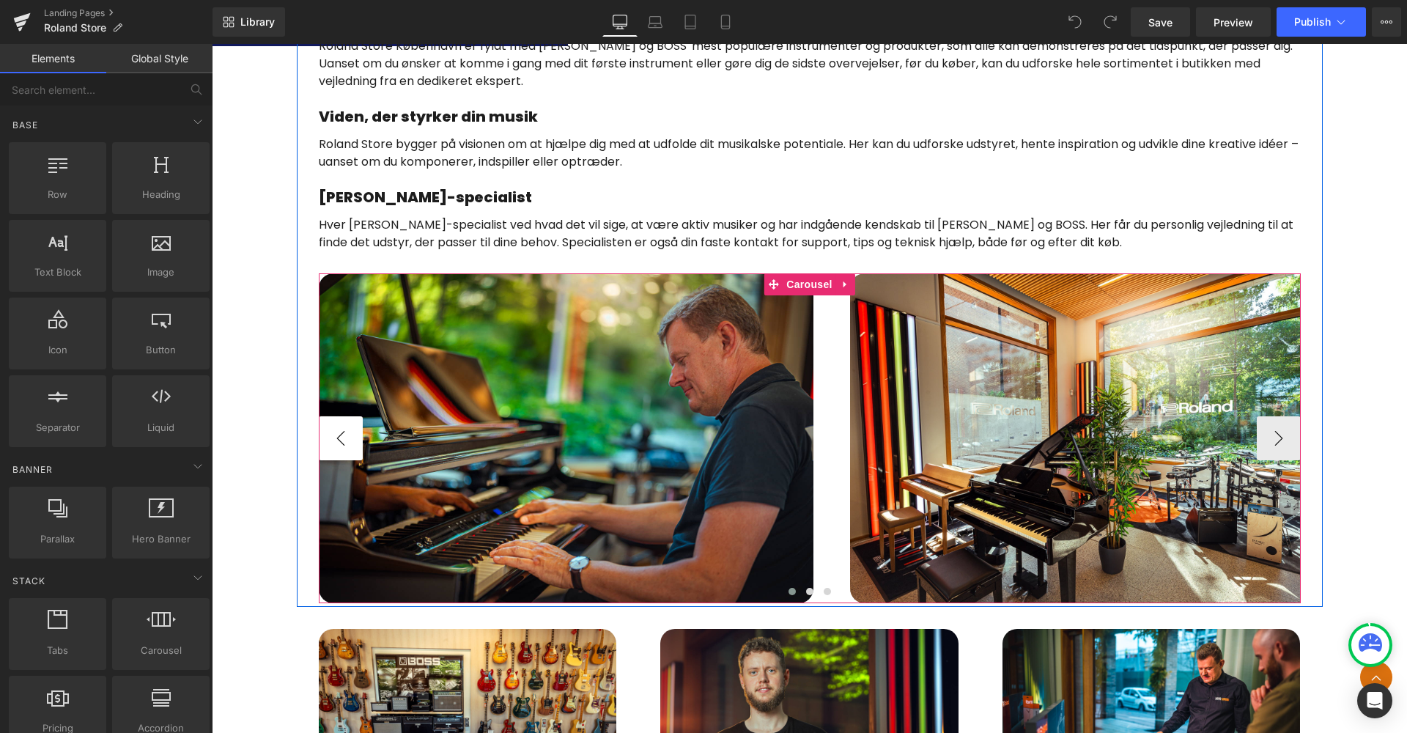
click at [337, 448] on button "‹" at bounding box center [341, 438] width 44 height 44
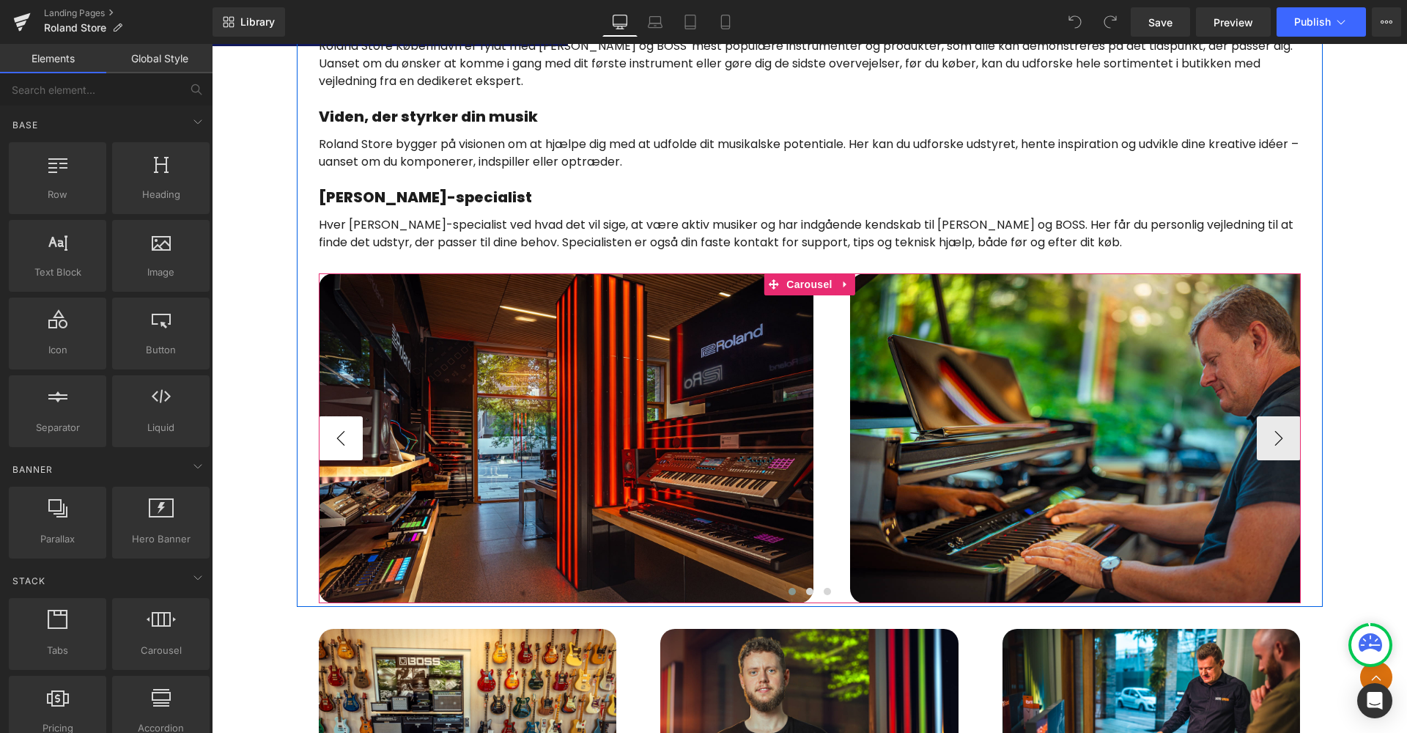
click at [337, 448] on button "‹" at bounding box center [341, 438] width 44 height 44
click at [1281, 436] on button "›" at bounding box center [1279, 438] width 44 height 44
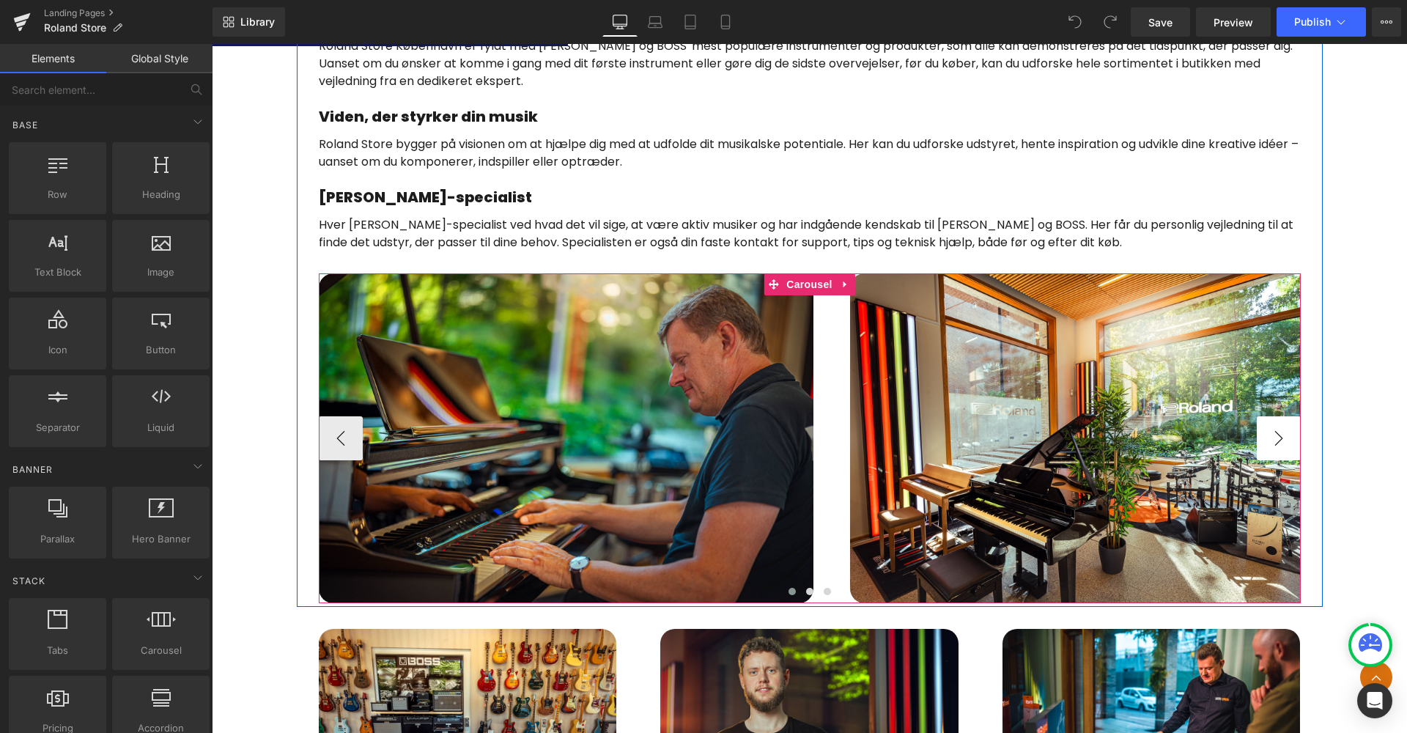
click at [1279, 437] on button "›" at bounding box center [1279, 438] width 44 height 44
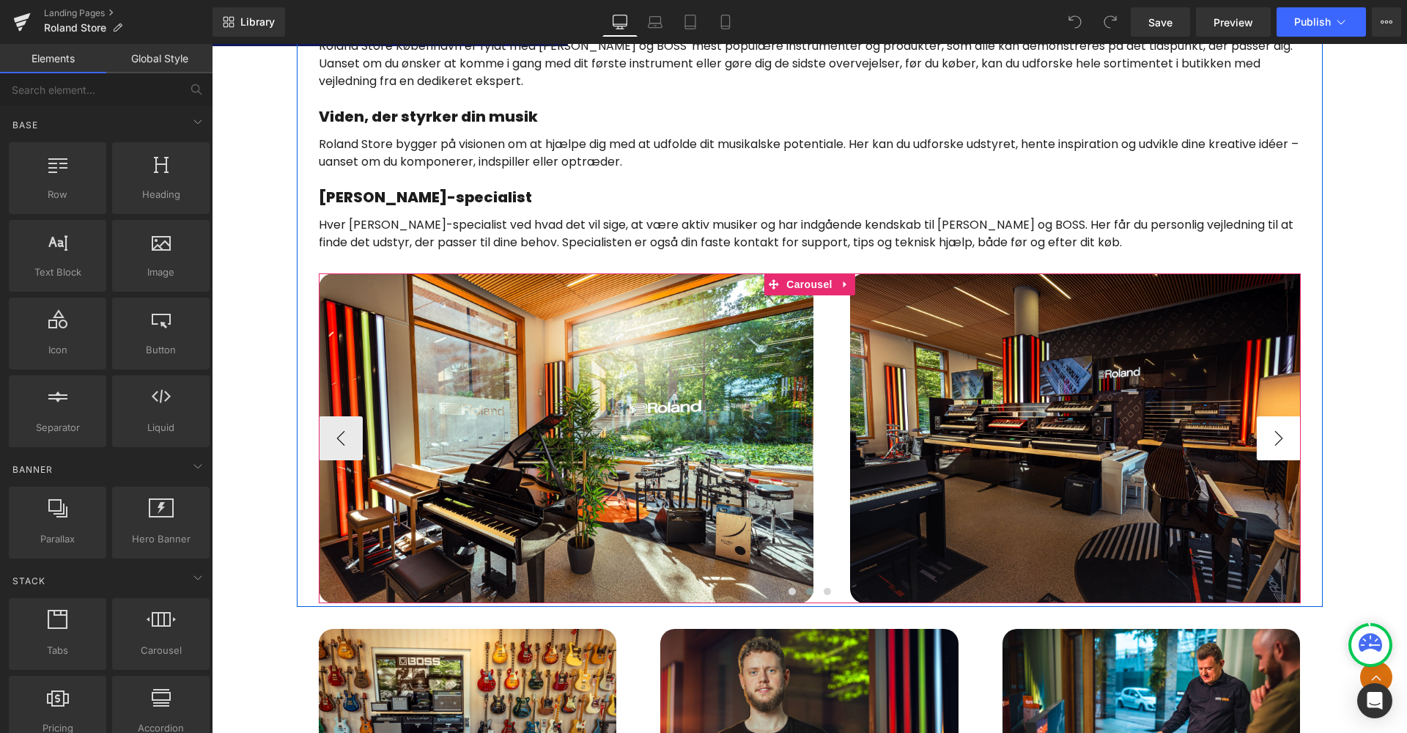
click at [1279, 437] on button "›" at bounding box center [1279, 438] width 44 height 44
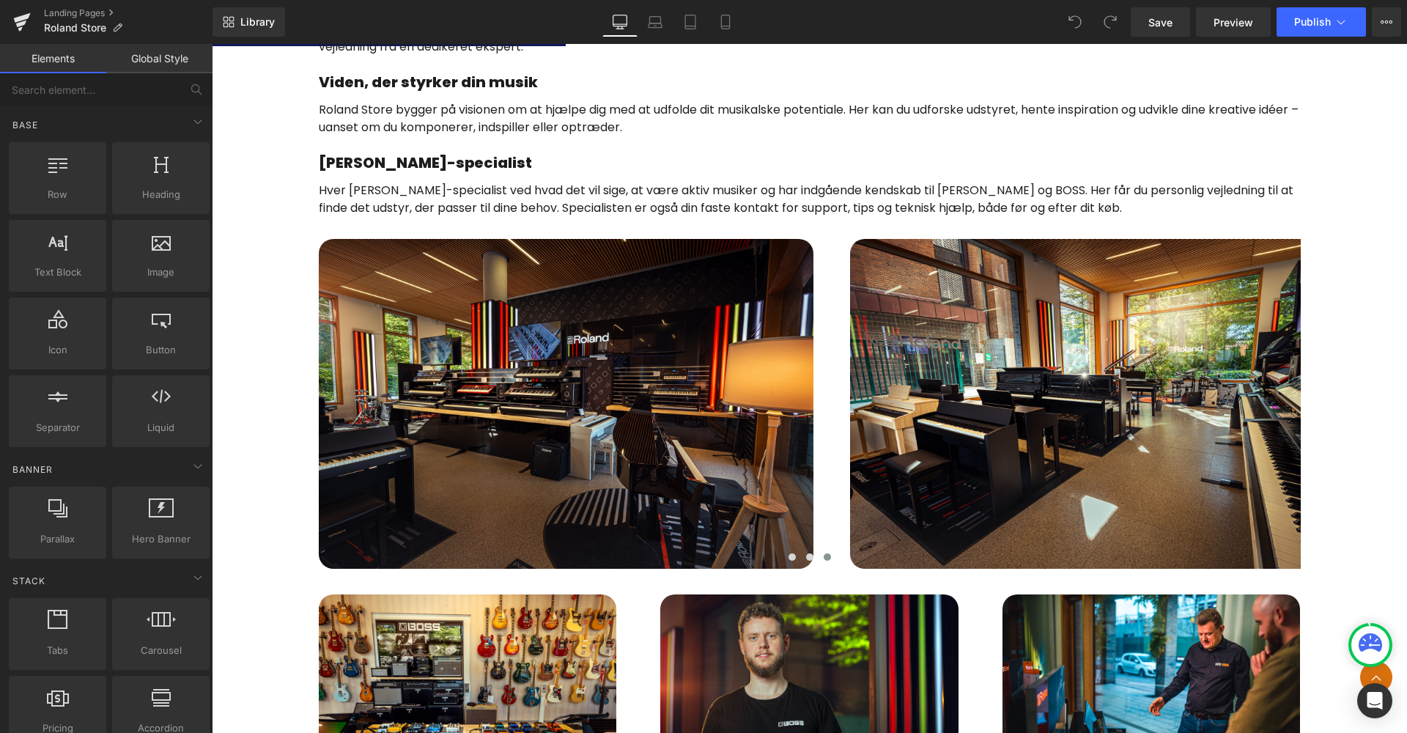
scroll to position [822, 0]
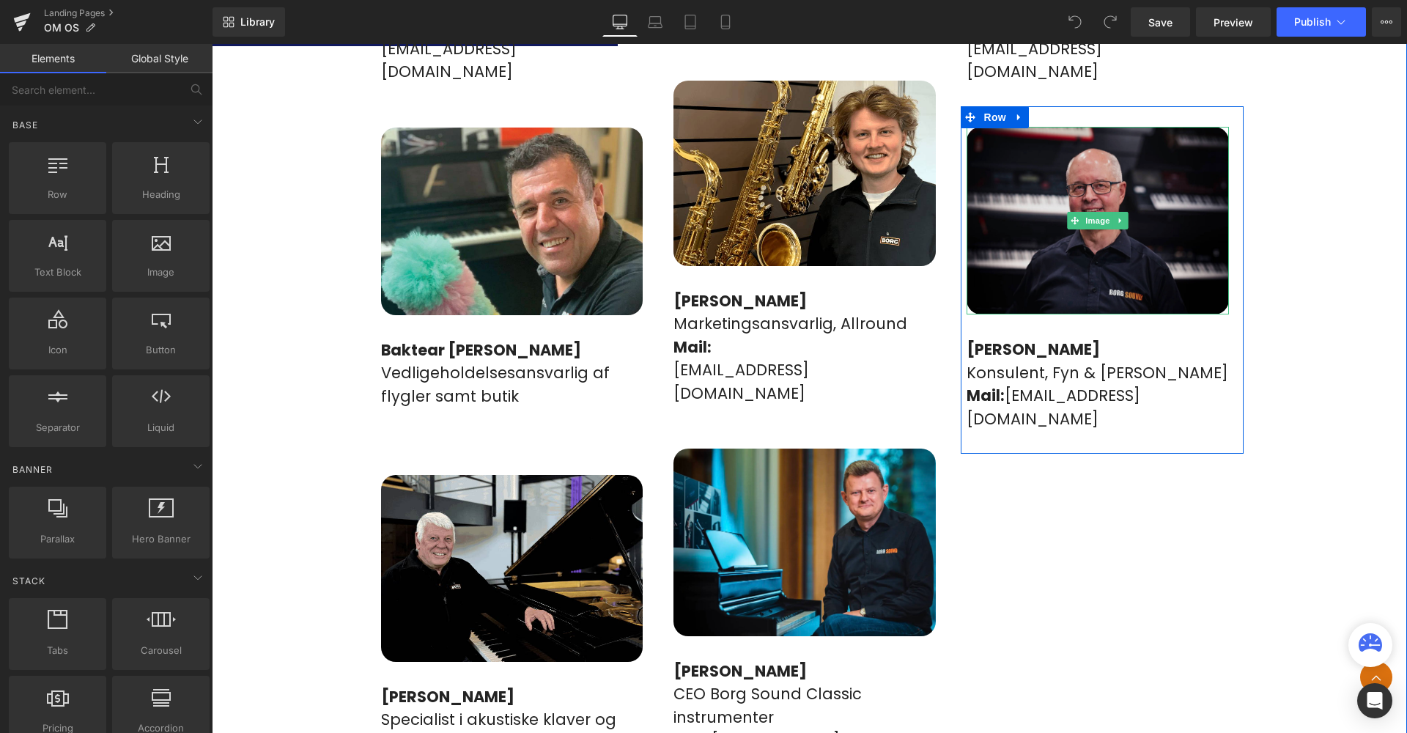
scroll to position [1447, 0]
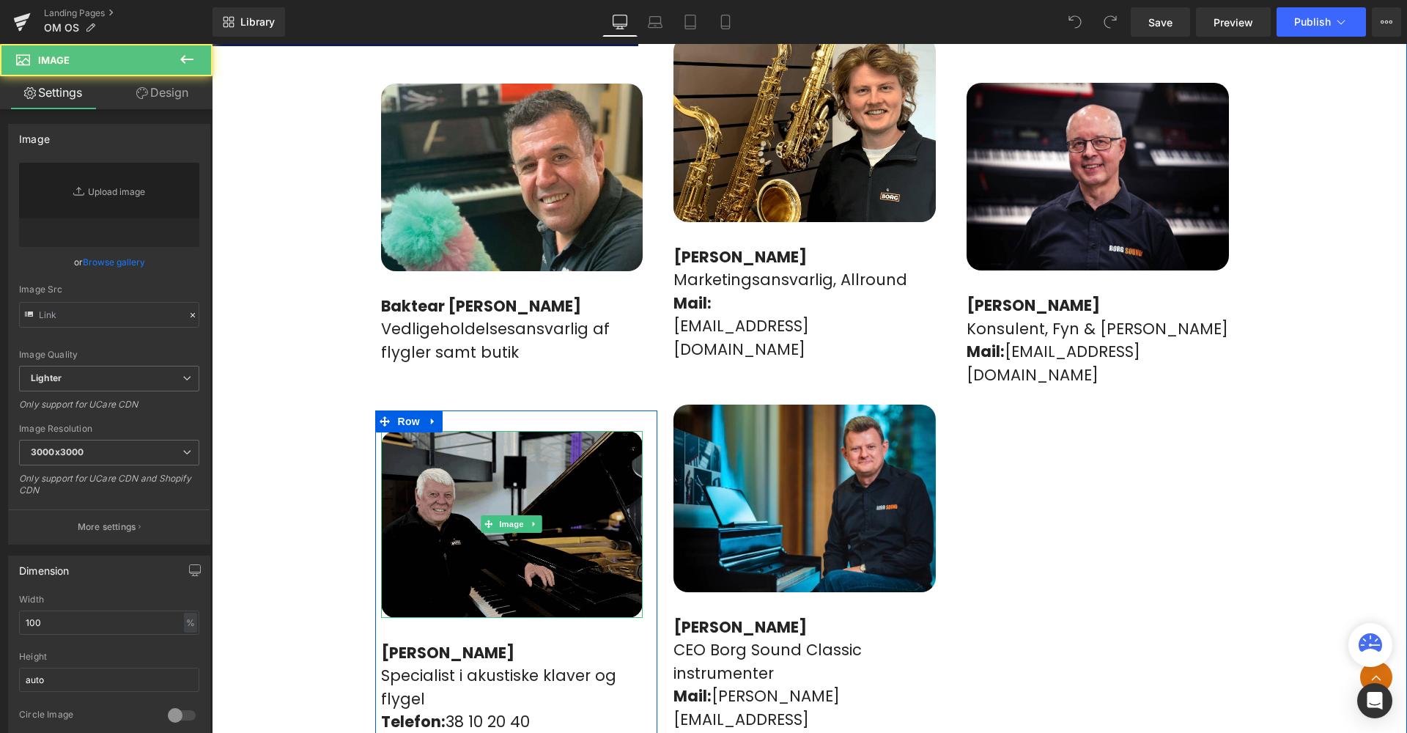
click at [429, 435] on img at bounding box center [512, 524] width 262 height 187
type input "[URL][DOMAIN_NAME]"
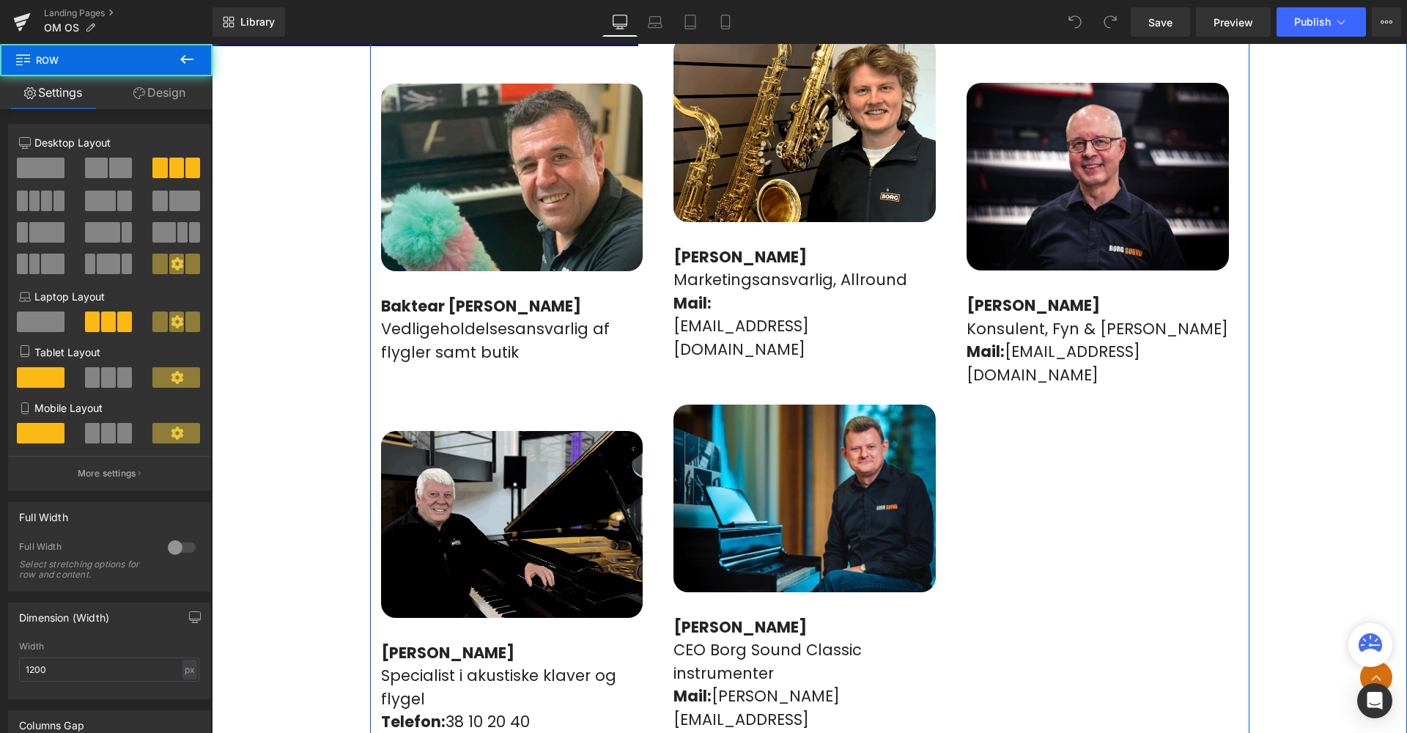
click at [1069, 498] on div "Image [PERSON_NAME] Allround, guitarreparationer &-justeringer Mail: [EMAIL_ADD…" at bounding box center [809, 214] width 879 height 1131
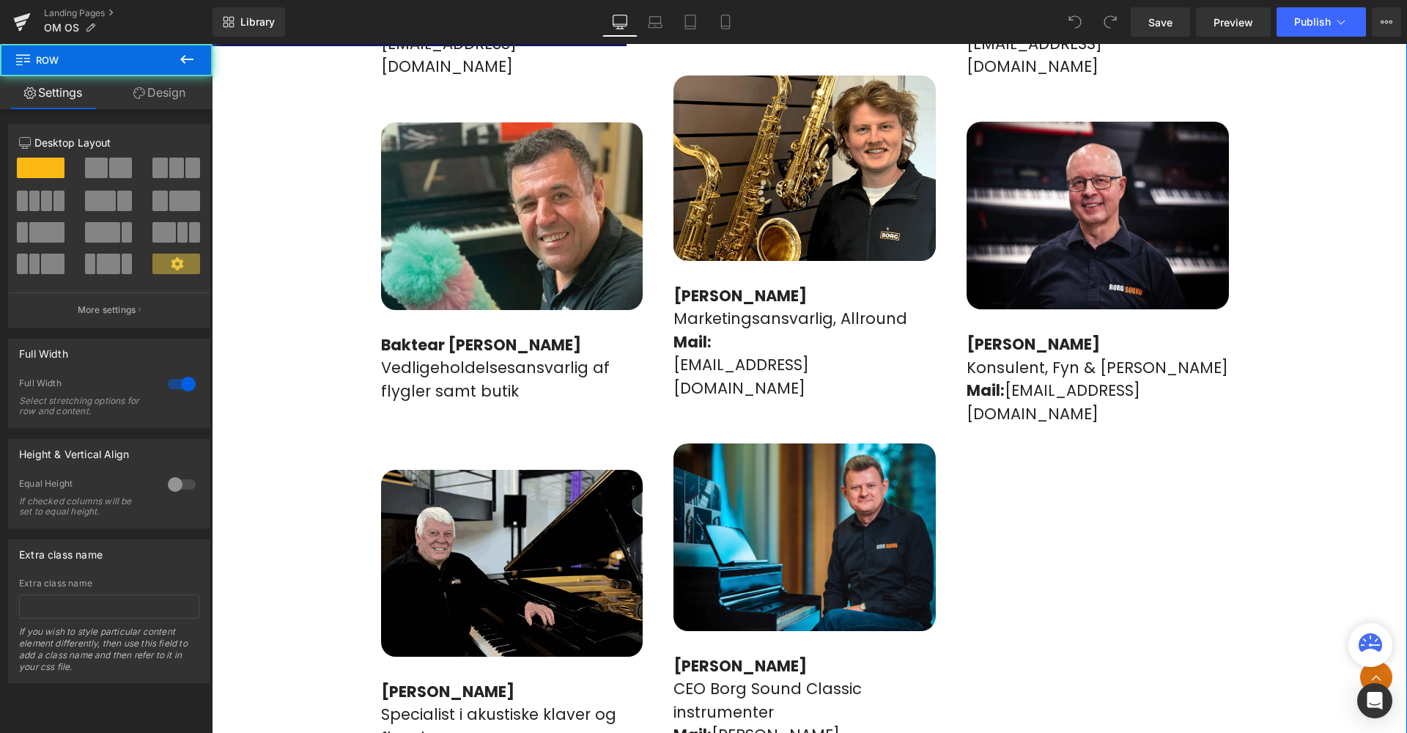
click at [1341, 484] on div "Danmarks stærkeste og mest engagerede team Heading Vores faglige team med en dy…" at bounding box center [809, 165] width 1195 height 1323
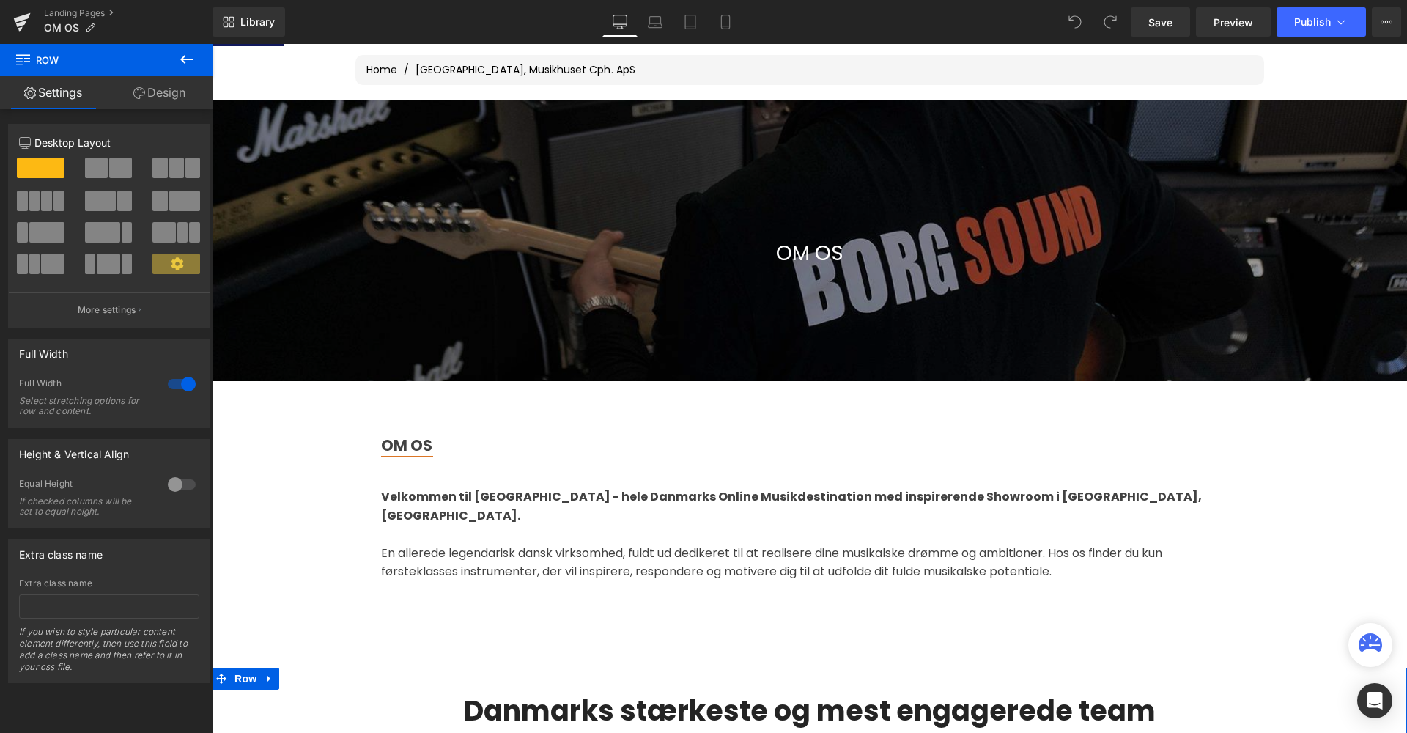
scroll to position [244, 0]
